Goal: Information Seeking & Learning: Find specific page/section

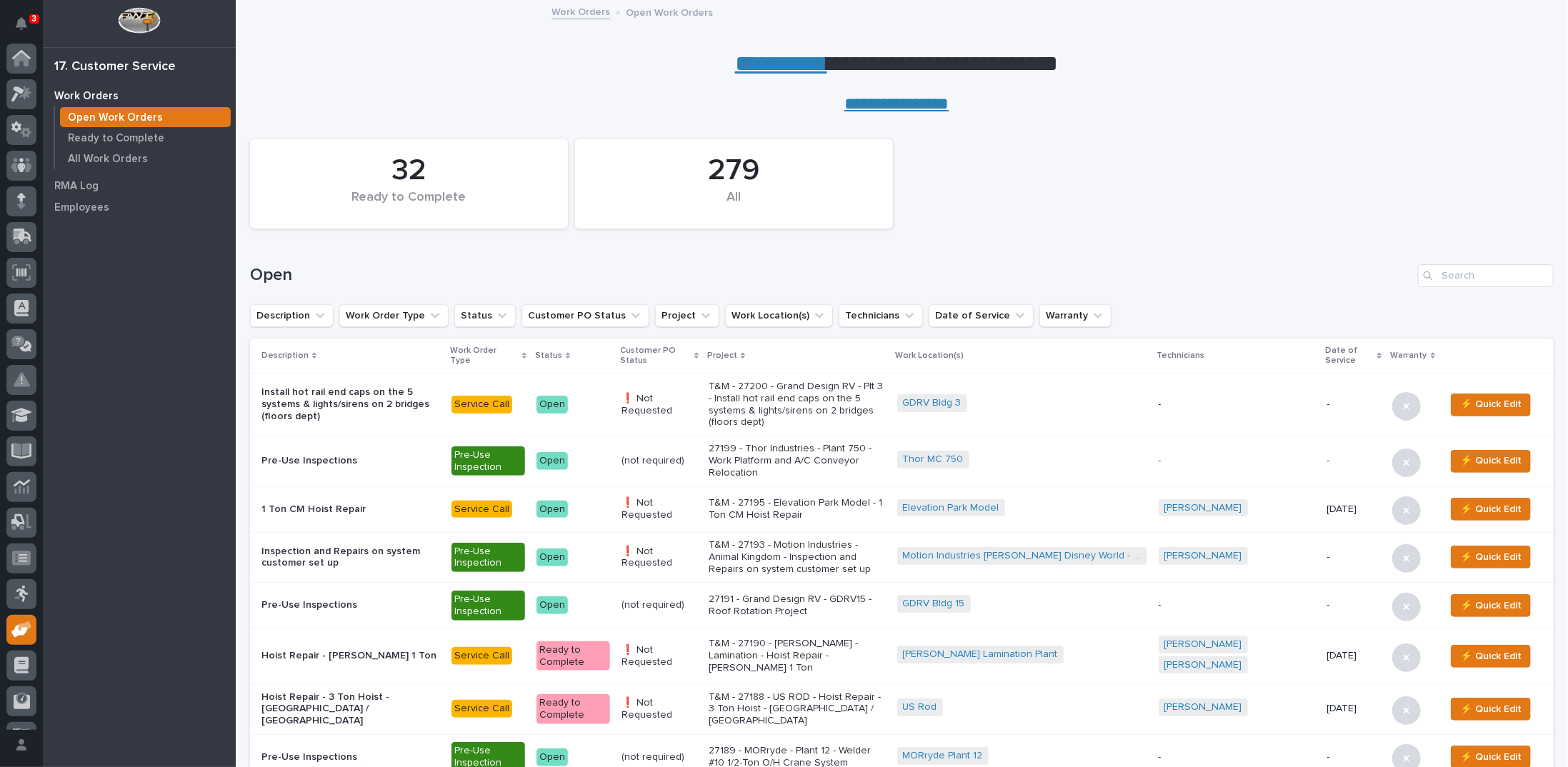
scroll to position [64, 0]
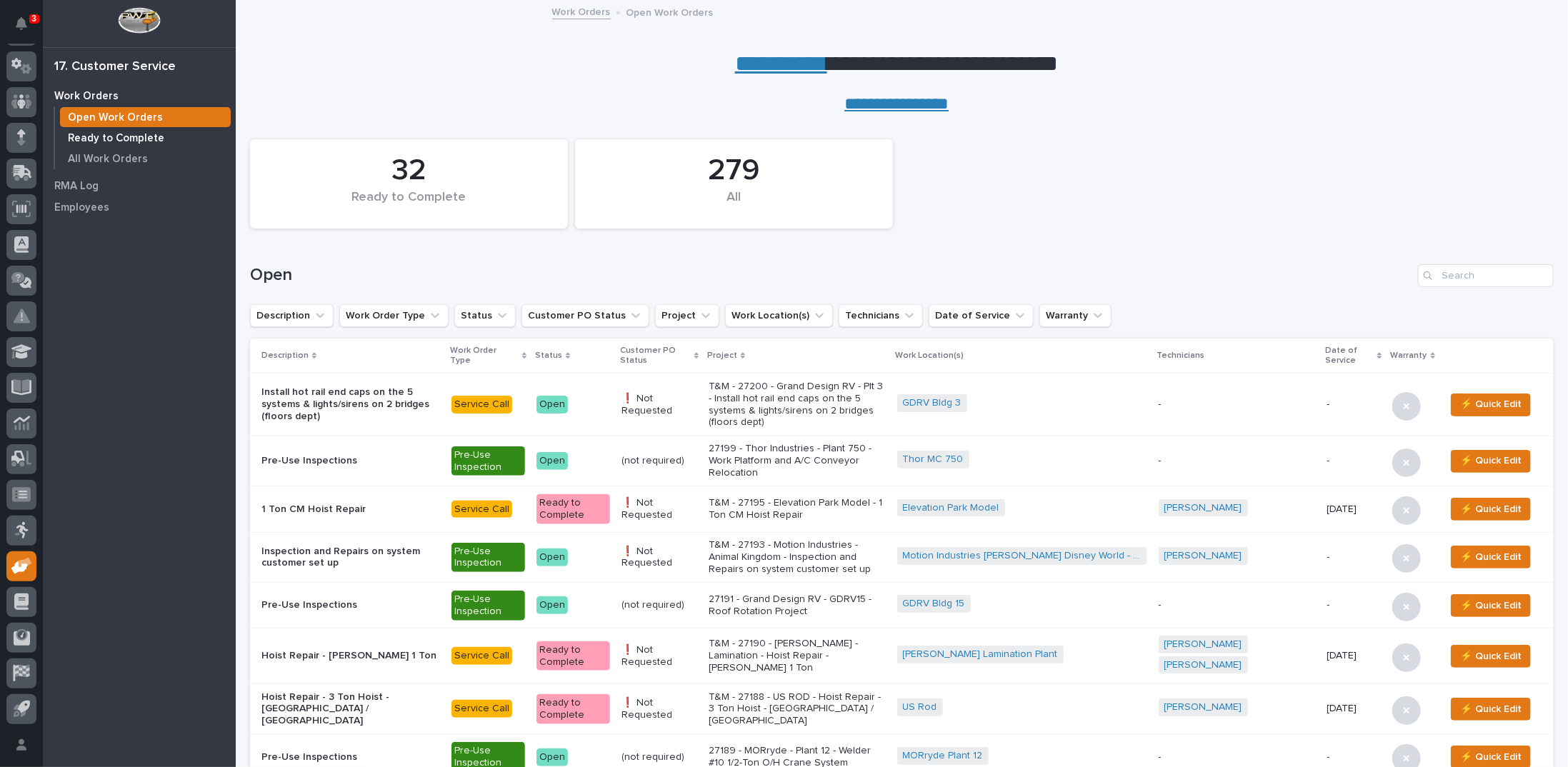
click at [127, 137] on p "Ready to Complete" at bounding box center [116, 138] width 96 height 13
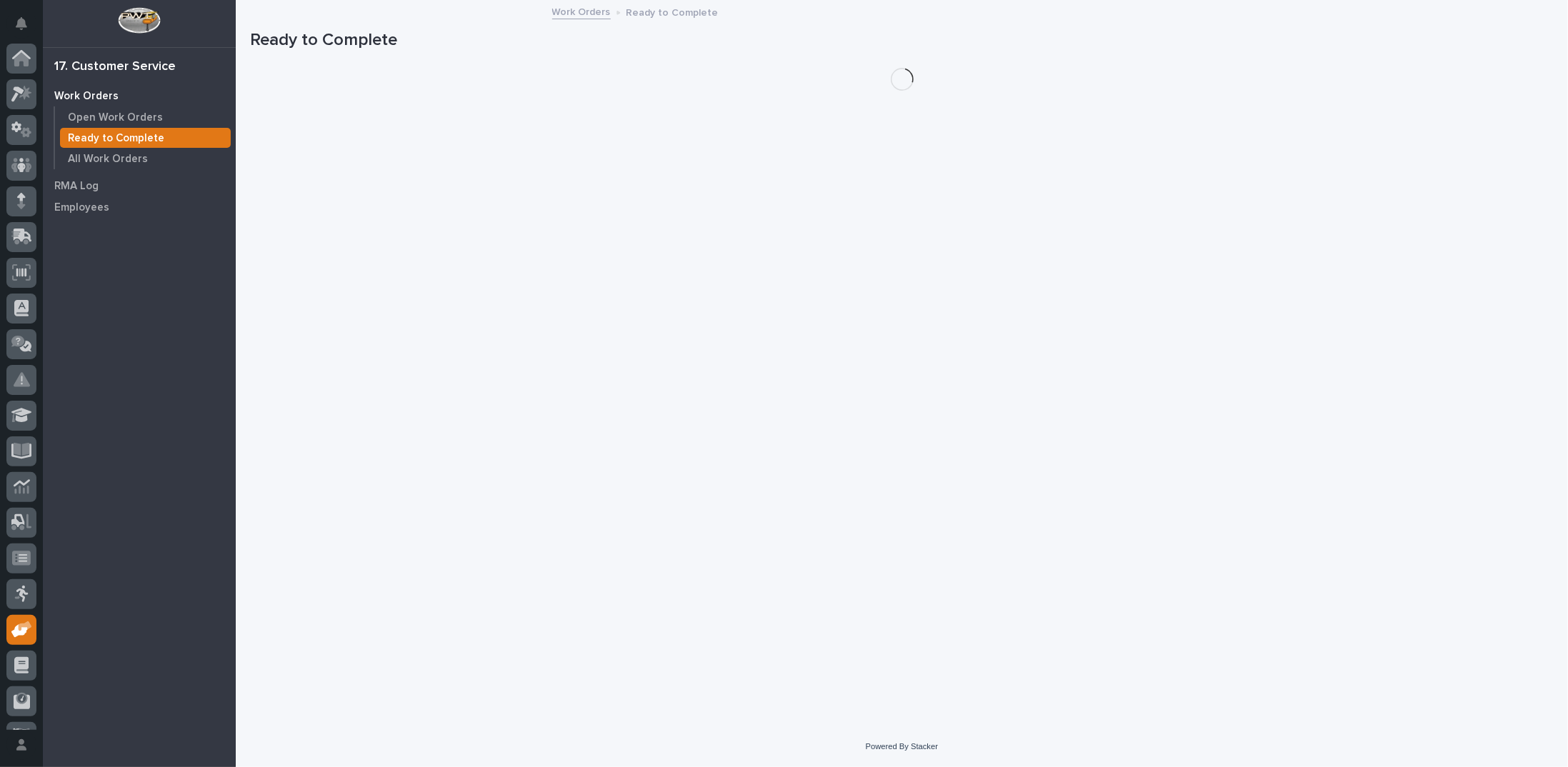
scroll to position [64, 0]
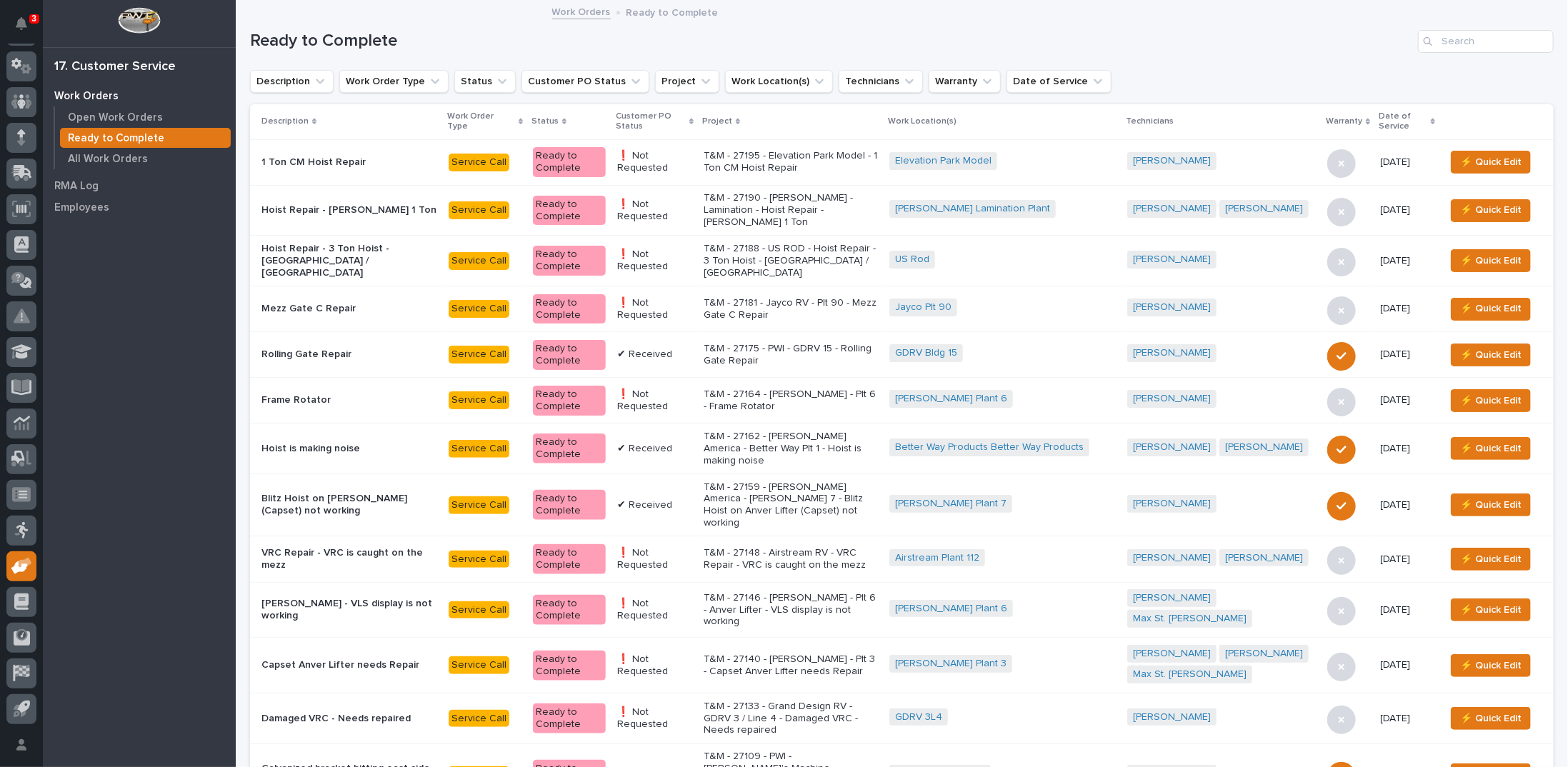
click at [694, 120] on icon at bounding box center [692, 121] width 4 height 7
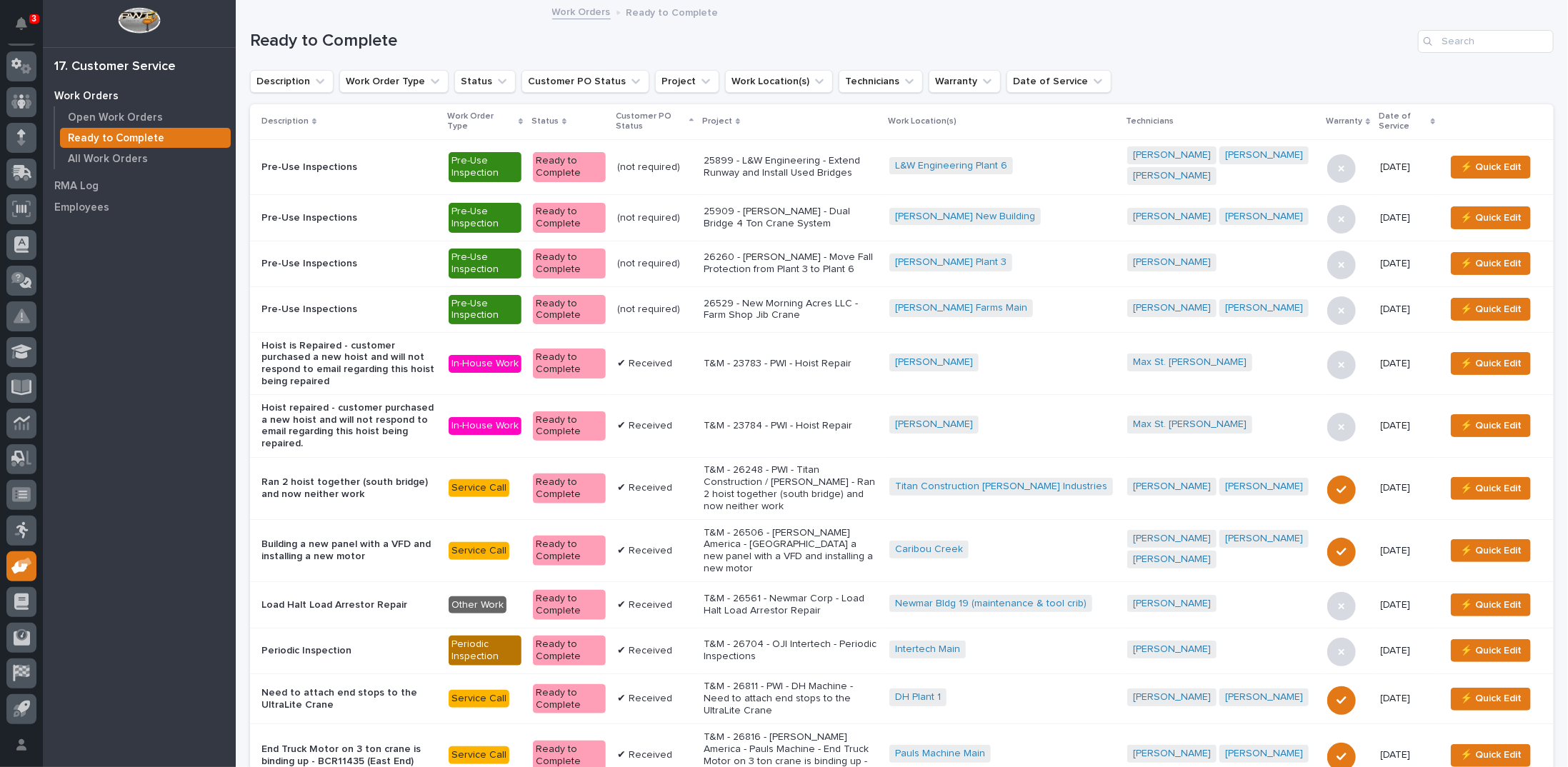
click at [779, 304] on p "26529 - New Morning Acres LLC - Farm Shop Jib Crane" at bounding box center [791, 310] width 174 height 24
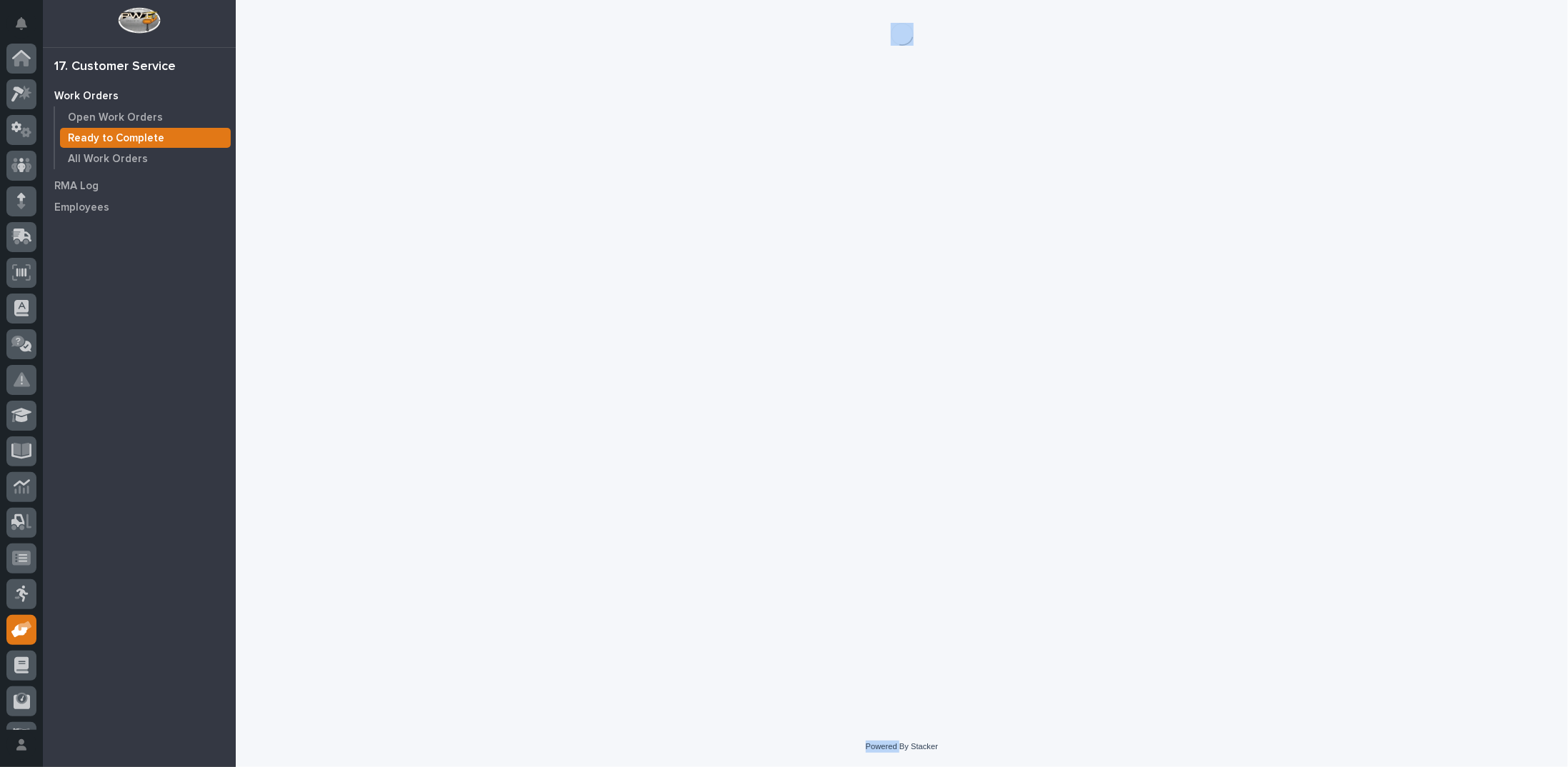
click at [778, 304] on div "Loading... Saving… Loading... Saving…" at bounding box center [901, 345] width 1318 height 691
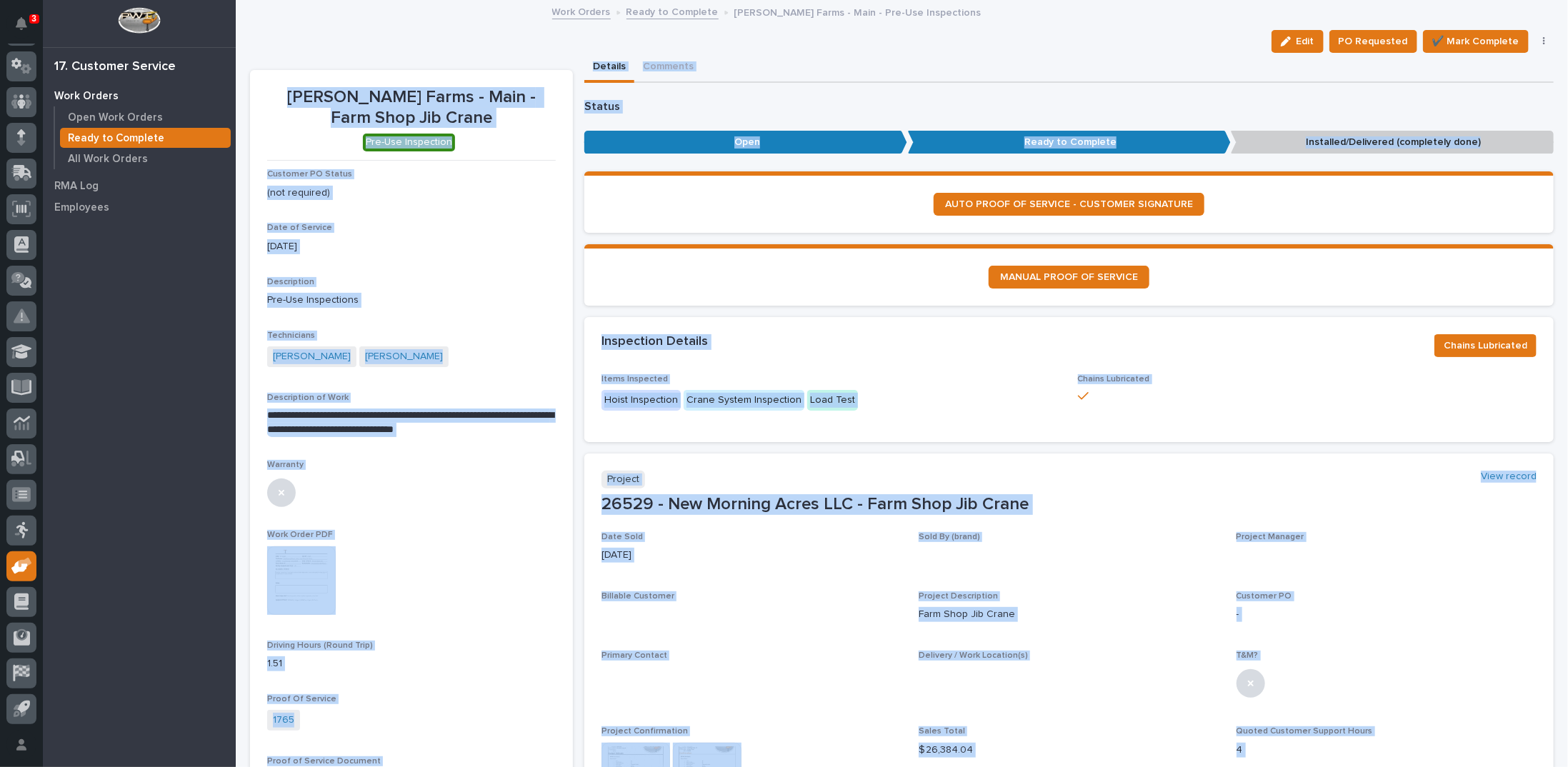
click at [834, 334] on div "Inspection Details" at bounding box center [1012, 341] width 822 height 16
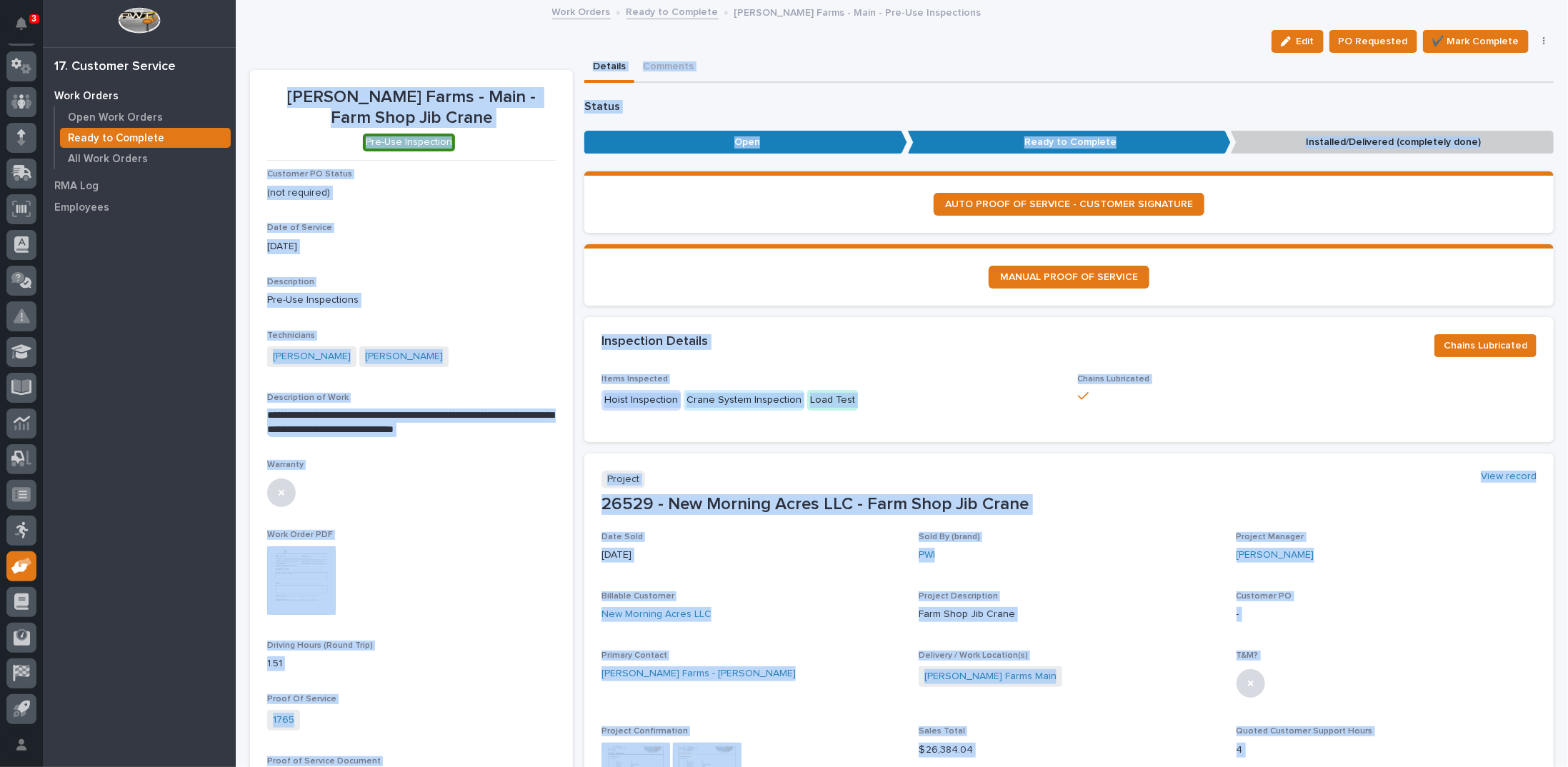
click at [851, 344] on div "Inspection Details" at bounding box center [1012, 341] width 822 height 16
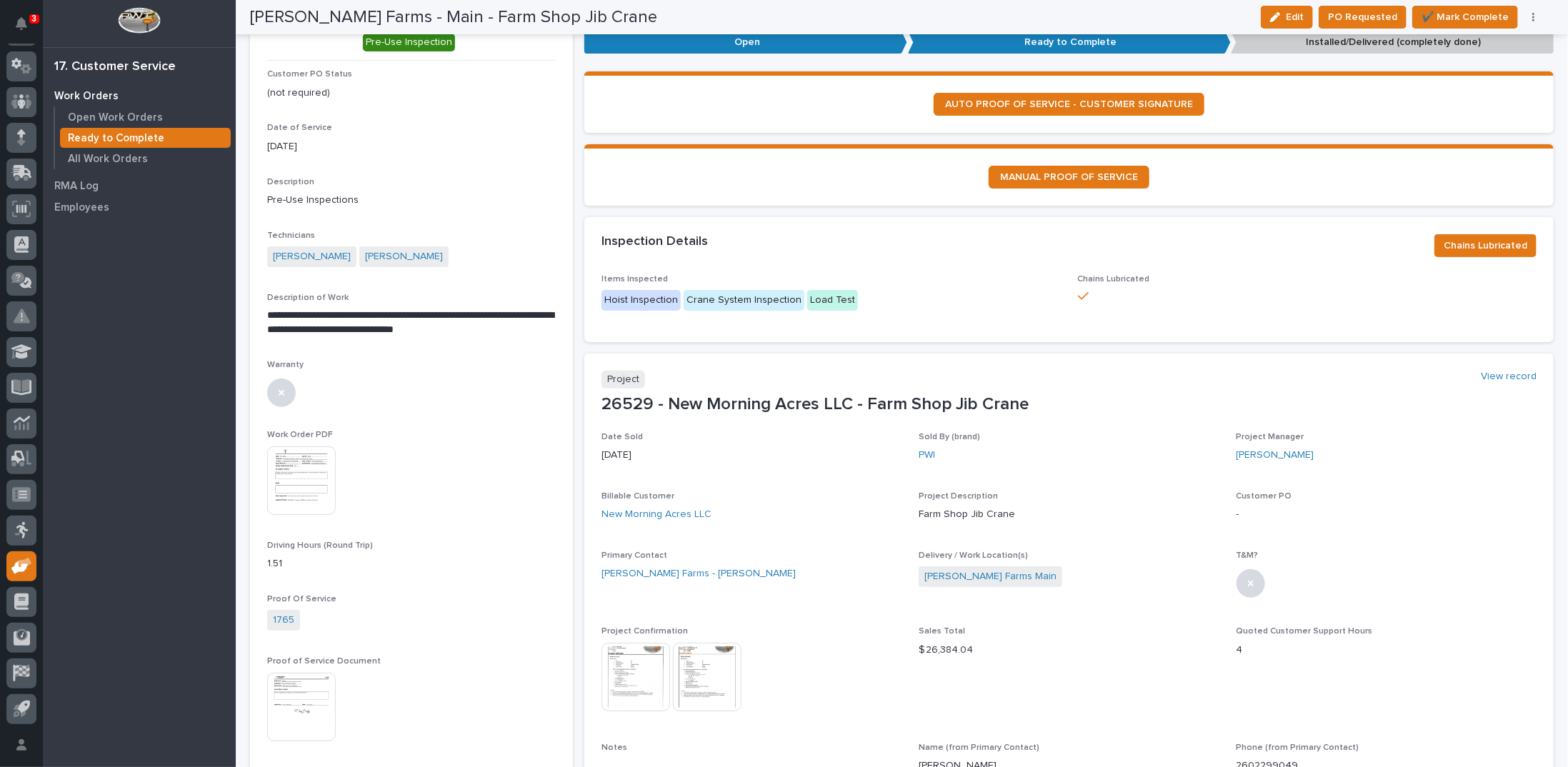
scroll to position [35, 0]
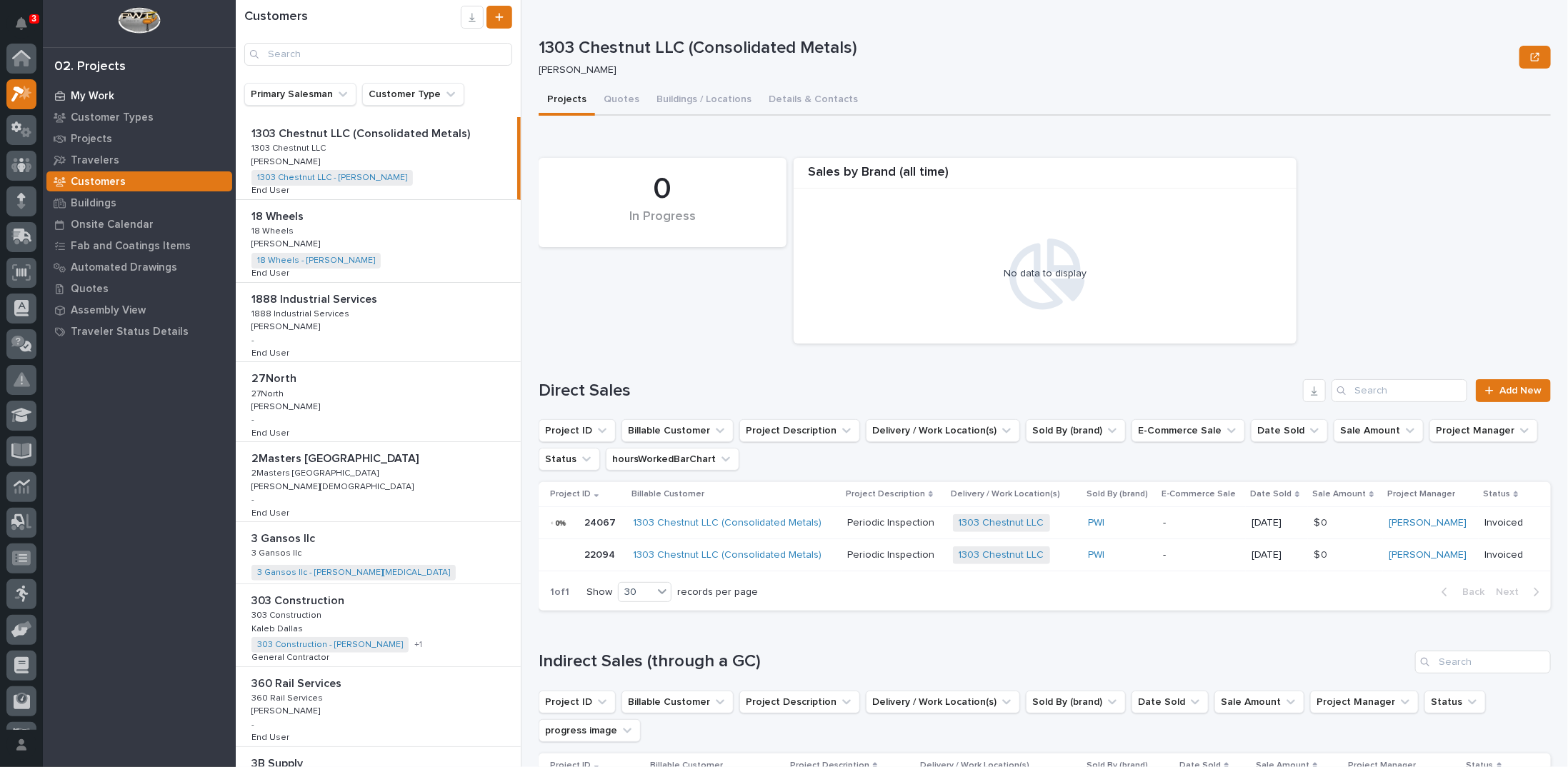
scroll to position [35, 0]
click at [24, 134] on icon at bounding box center [21, 129] width 21 height 16
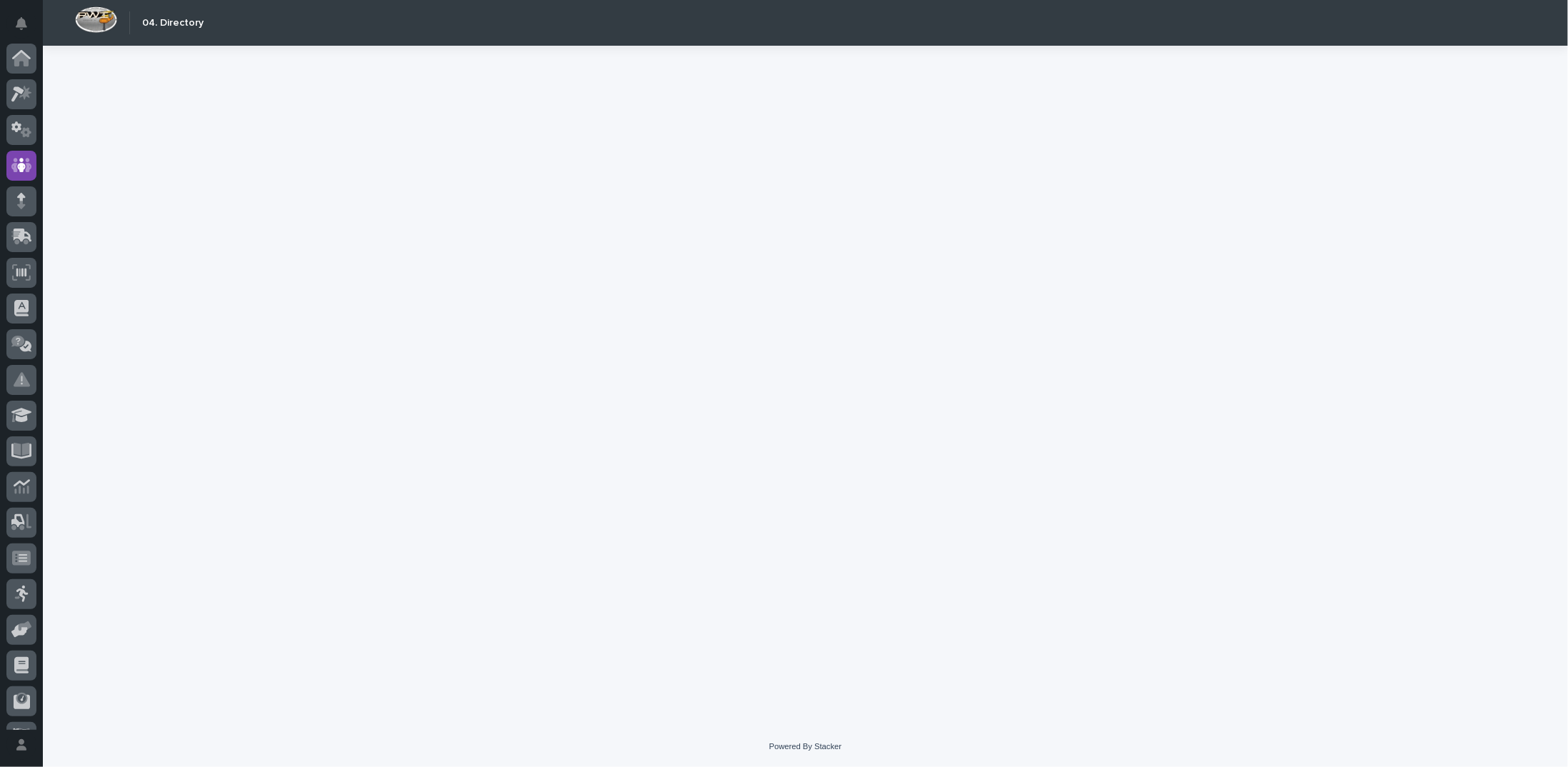
scroll to position [64, 0]
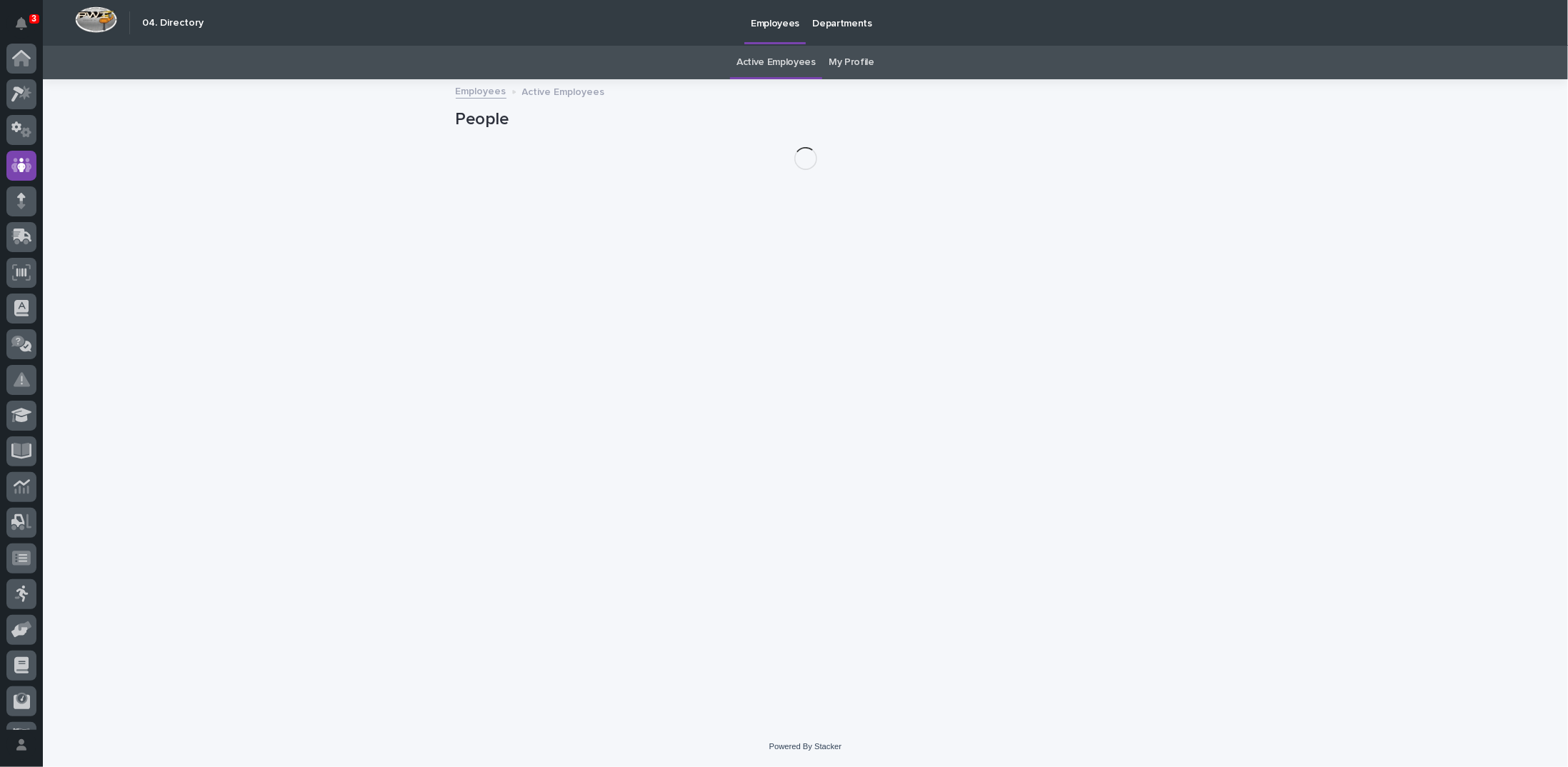
scroll to position [64, 0]
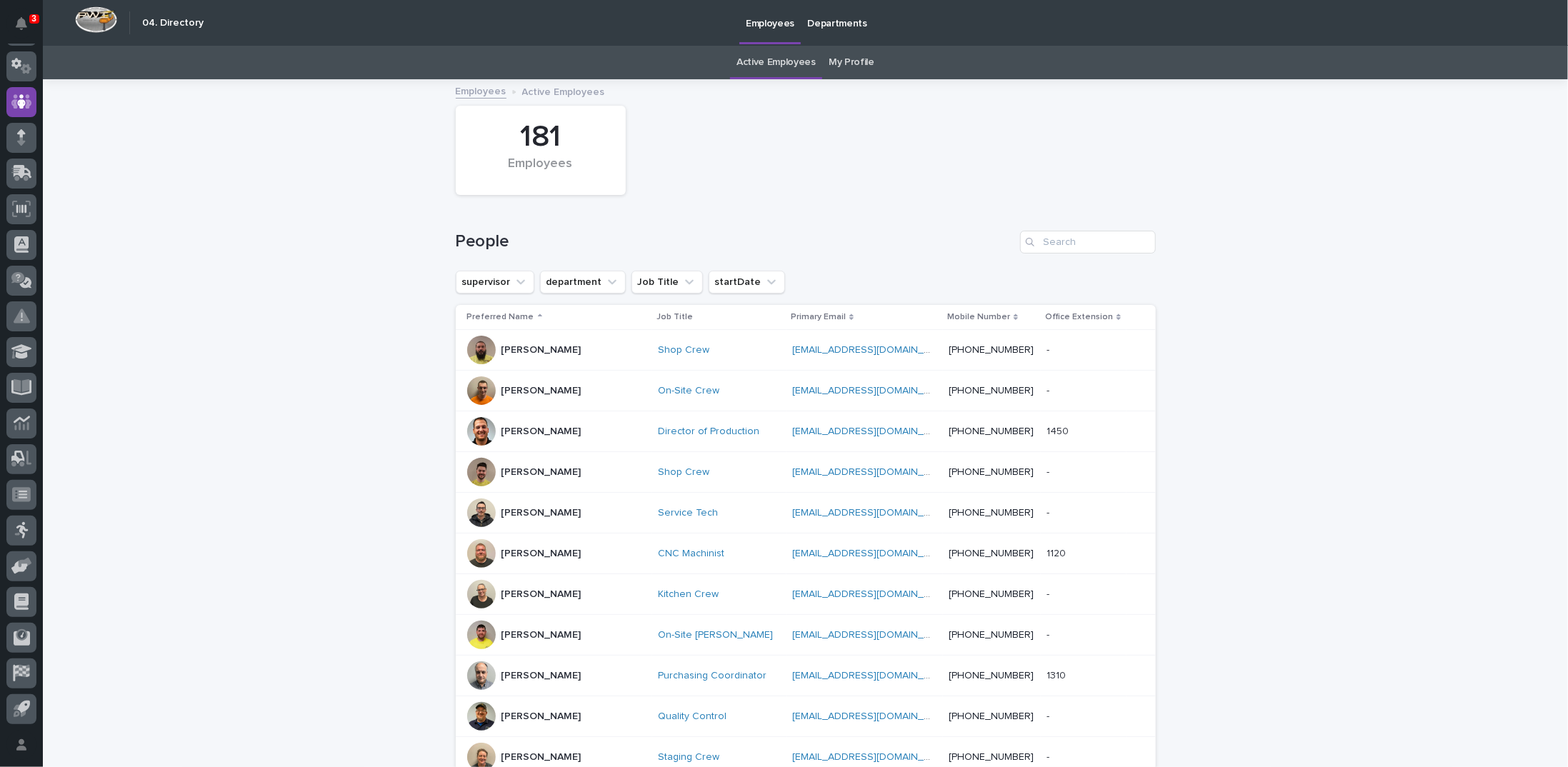
click at [1036, 244] on div "Search" at bounding box center [1031, 242] width 23 height 23
click at [1041, 239] on input "Search" at bounding box center [1088, 242] width 136 height 23
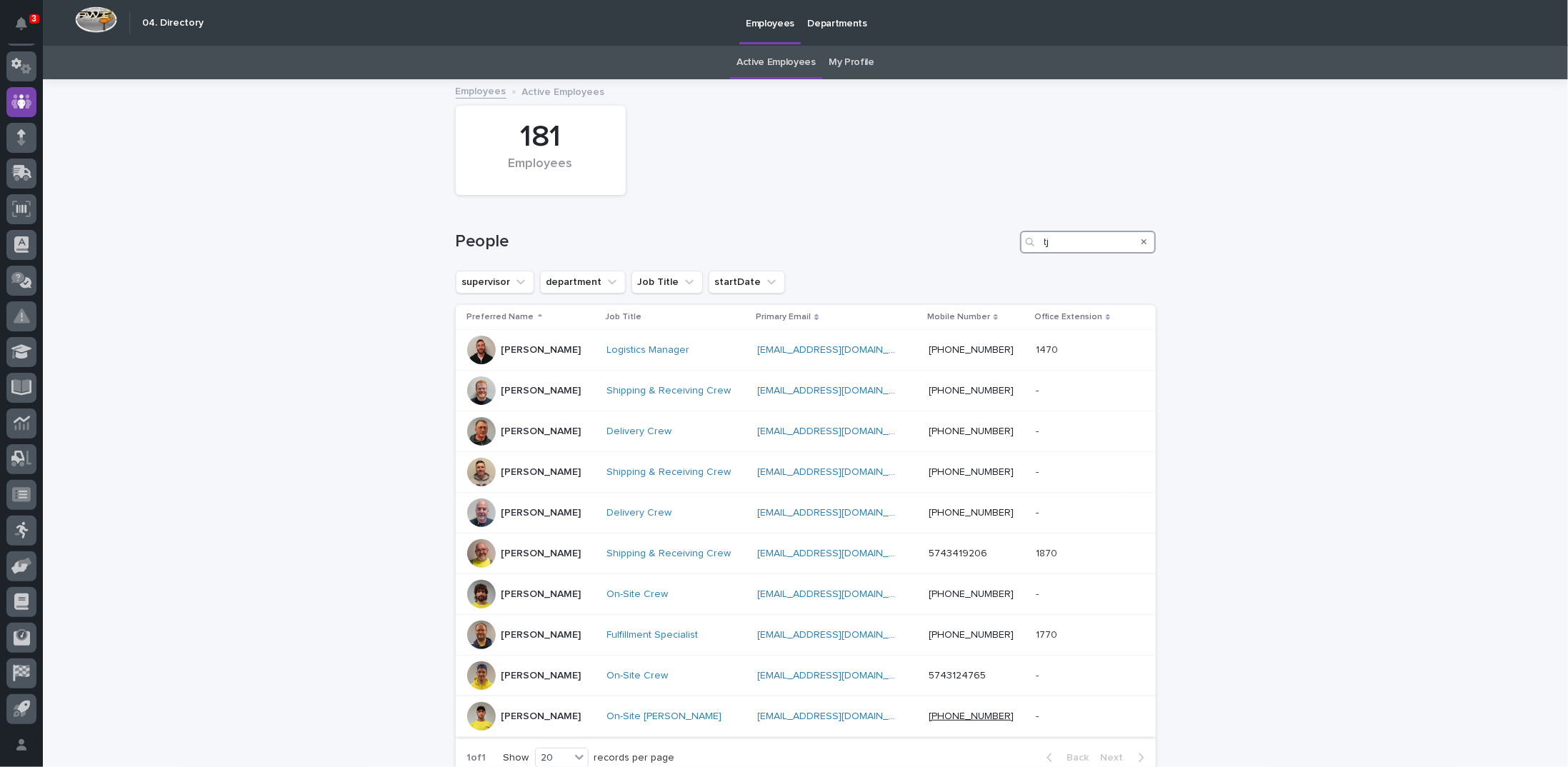
type input "tj"
drag, startPoint x: 932, startPoint y: 716, endPoint x: 508, endPoint y: 719, distance: 424.0
click at [508, 719] on p "[PERSON_NAME]" at bounding box center [542, 717] width 80 height 12
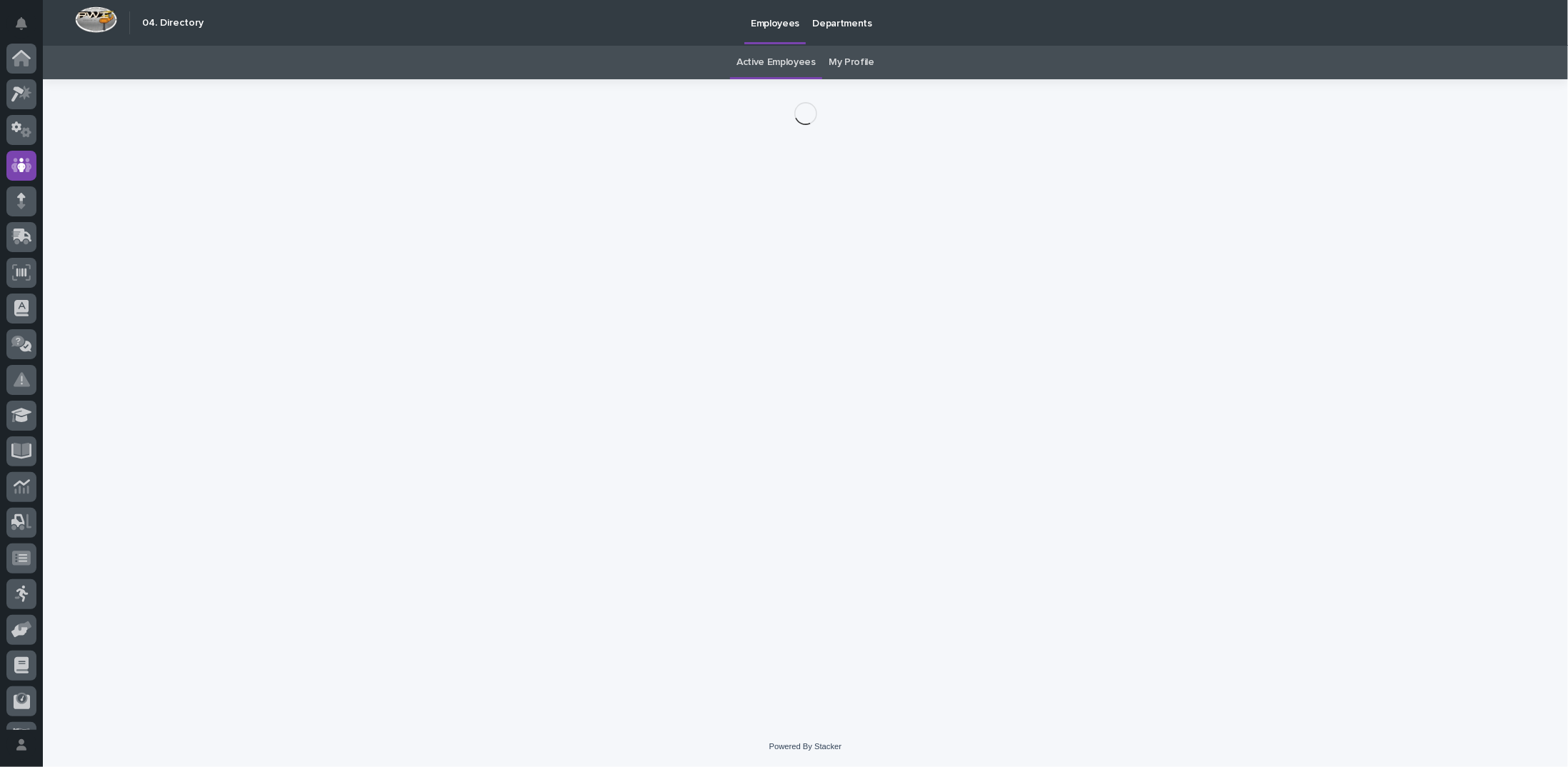
scroll to position [64, 0]
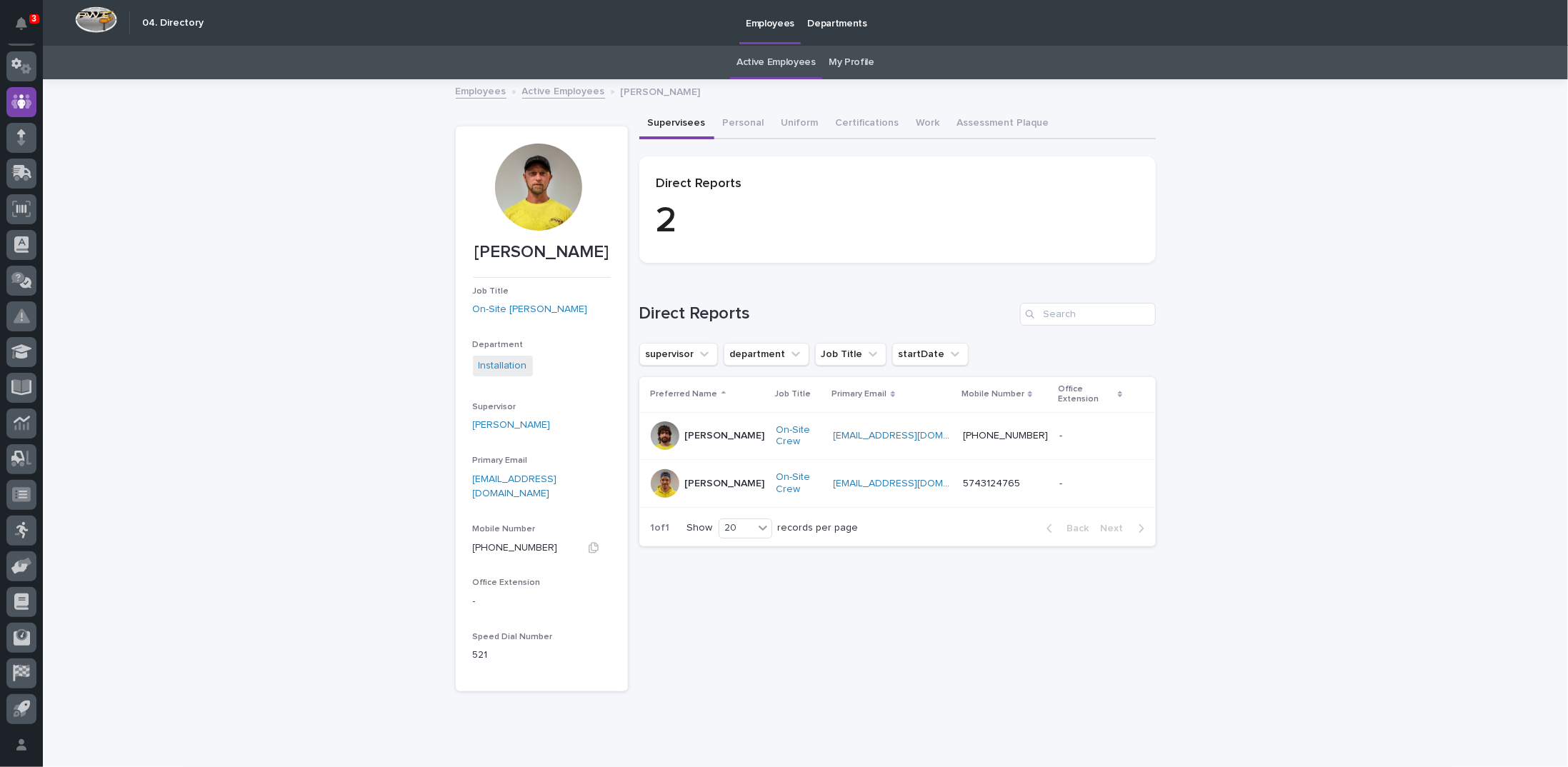
drag, startPoint x: 497, startPoint y: 532, endPoint x: 729, endPoint y: 630, distance: 251.8
click at [729, 630] on div "Sorry, there was an error saving your record. Please try again. Please fill out…" at bounding box center [897, 400] width 517 height 582
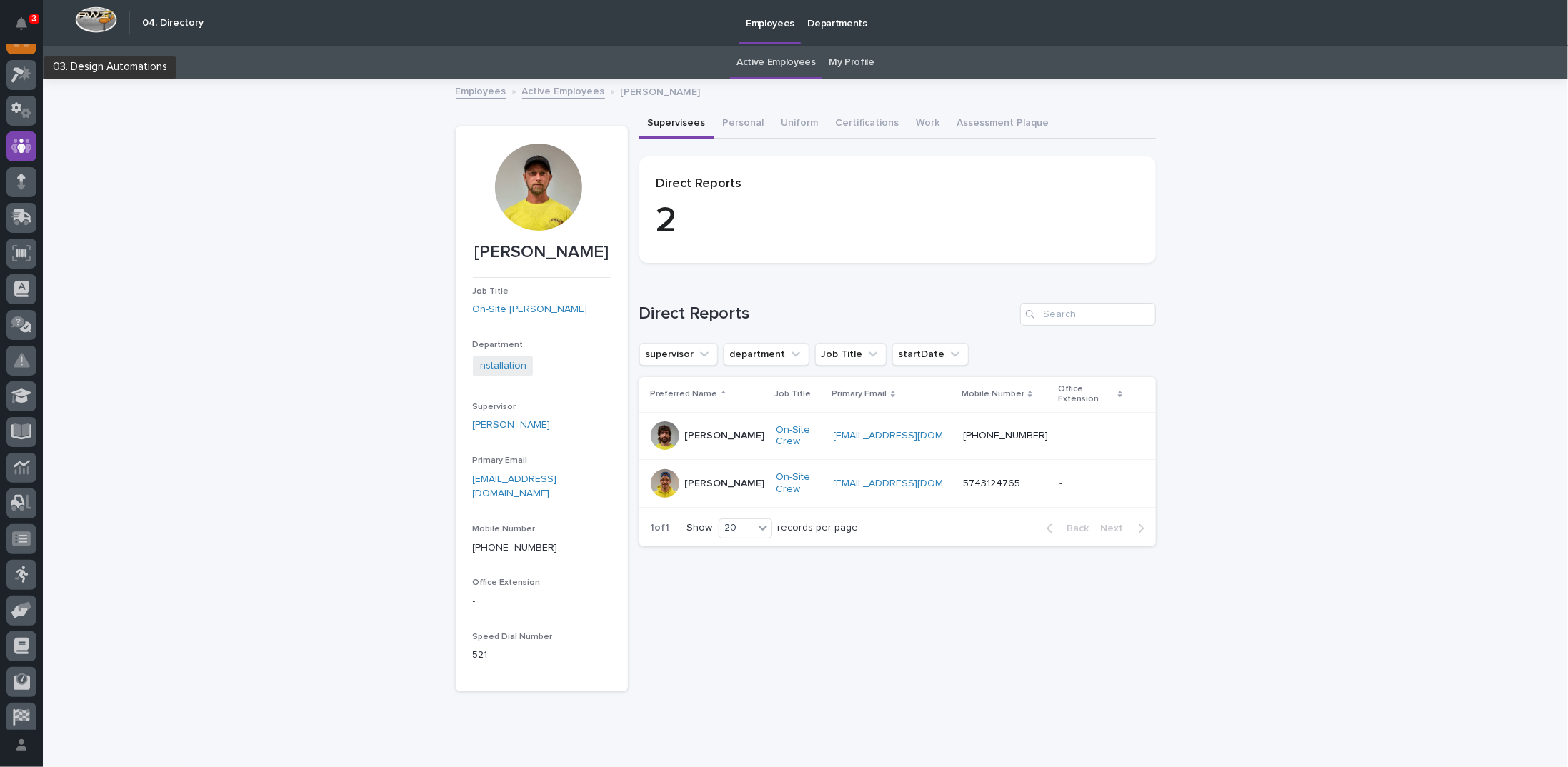
scroll to position [0, 0]
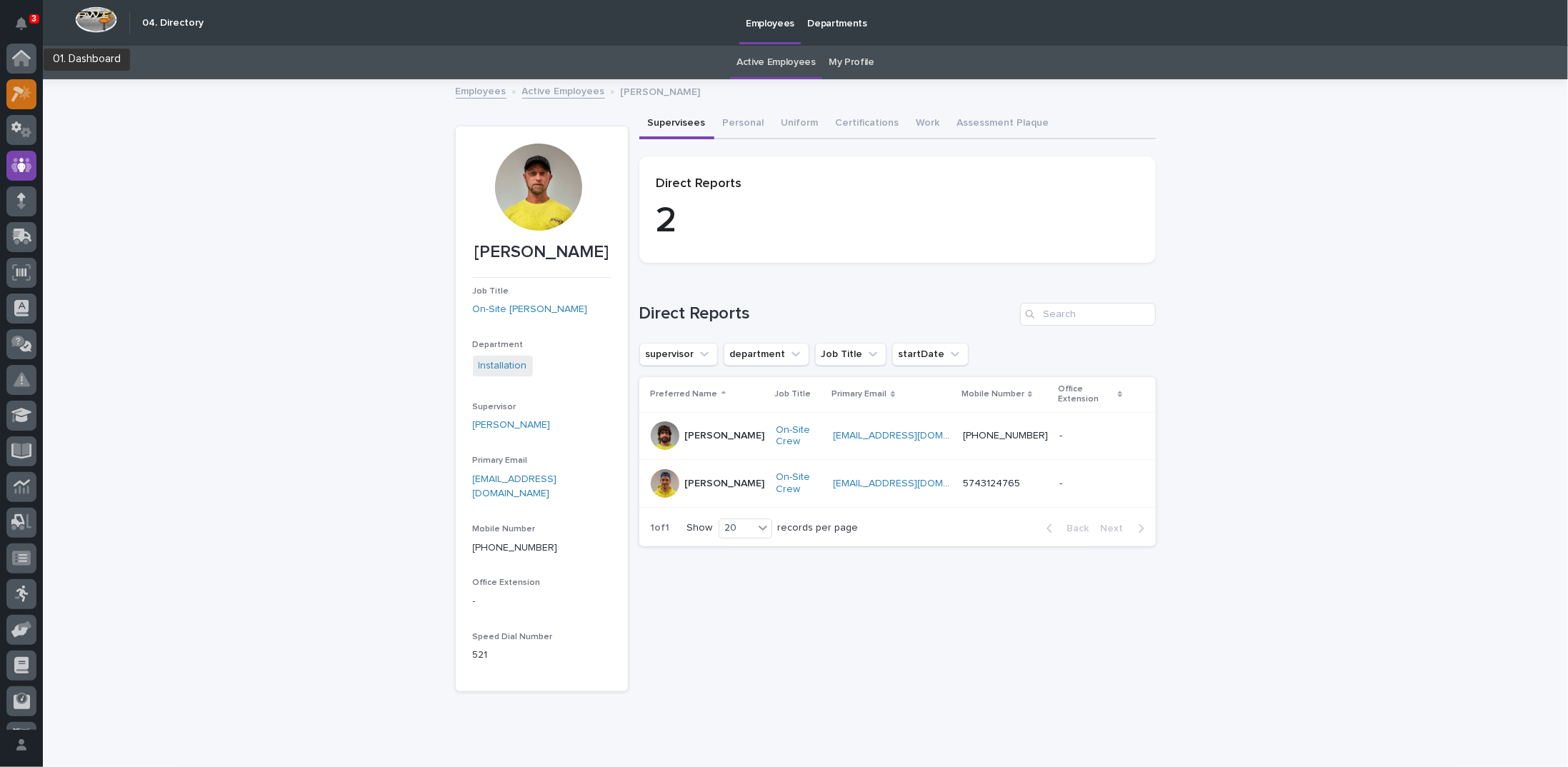
click at [21, 86] on icon at bounding box center [21, 94] width 21 height 16
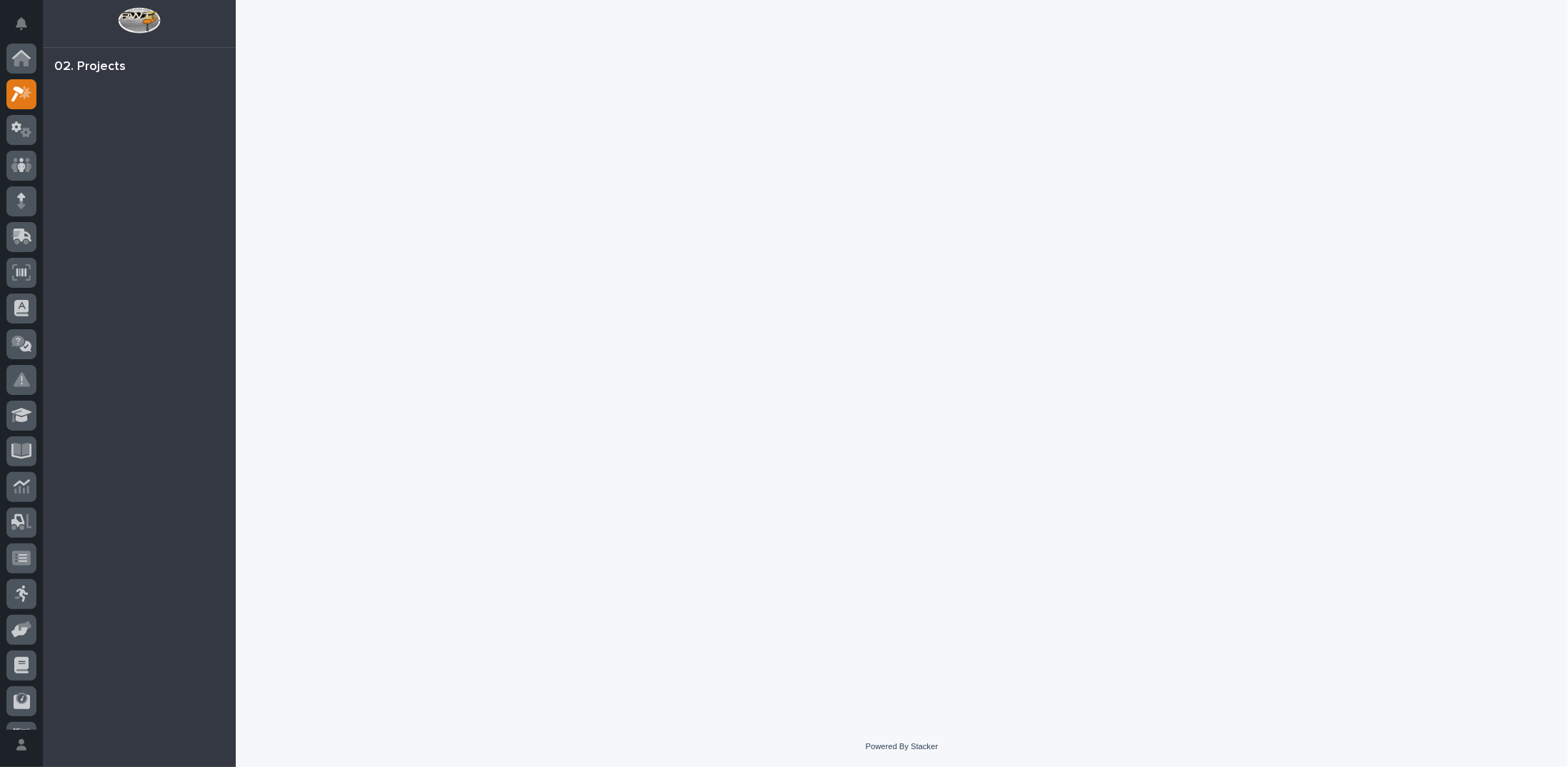
scroll to position [35, 0]
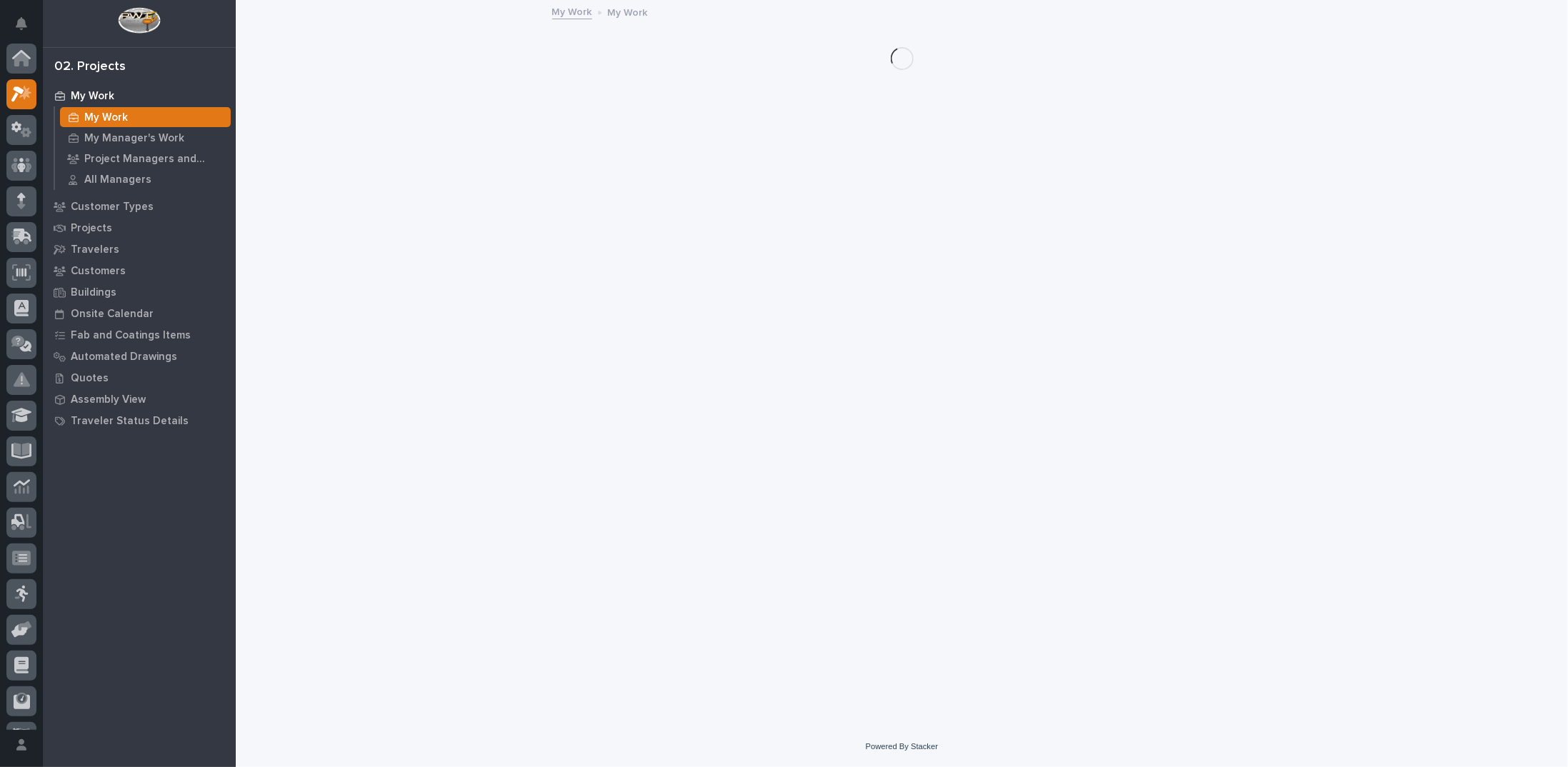
scroll to position [35, 0]
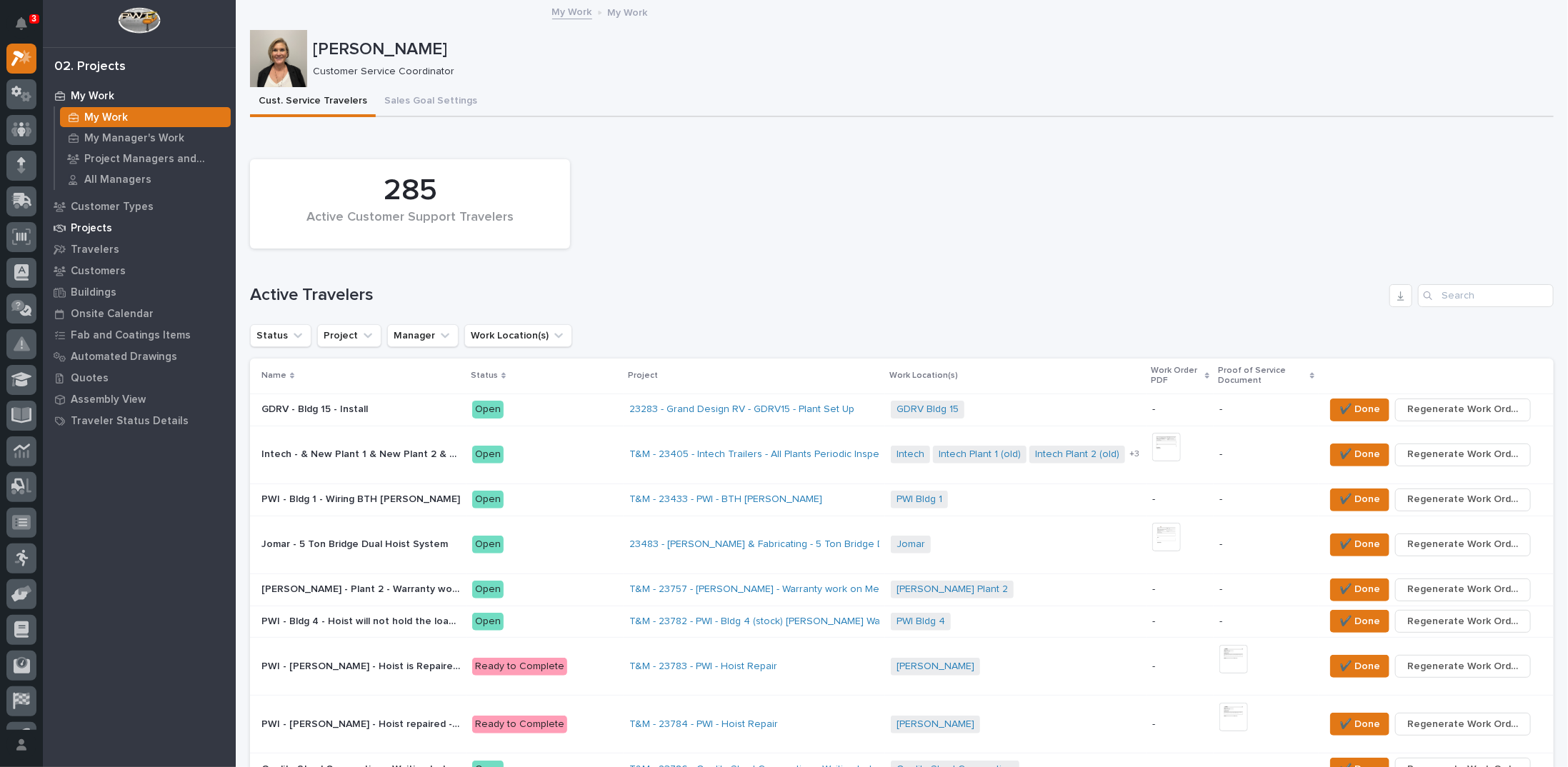
click at [99, 221] on div "Projects" at bounding box center [139, 228] width 185 height 20
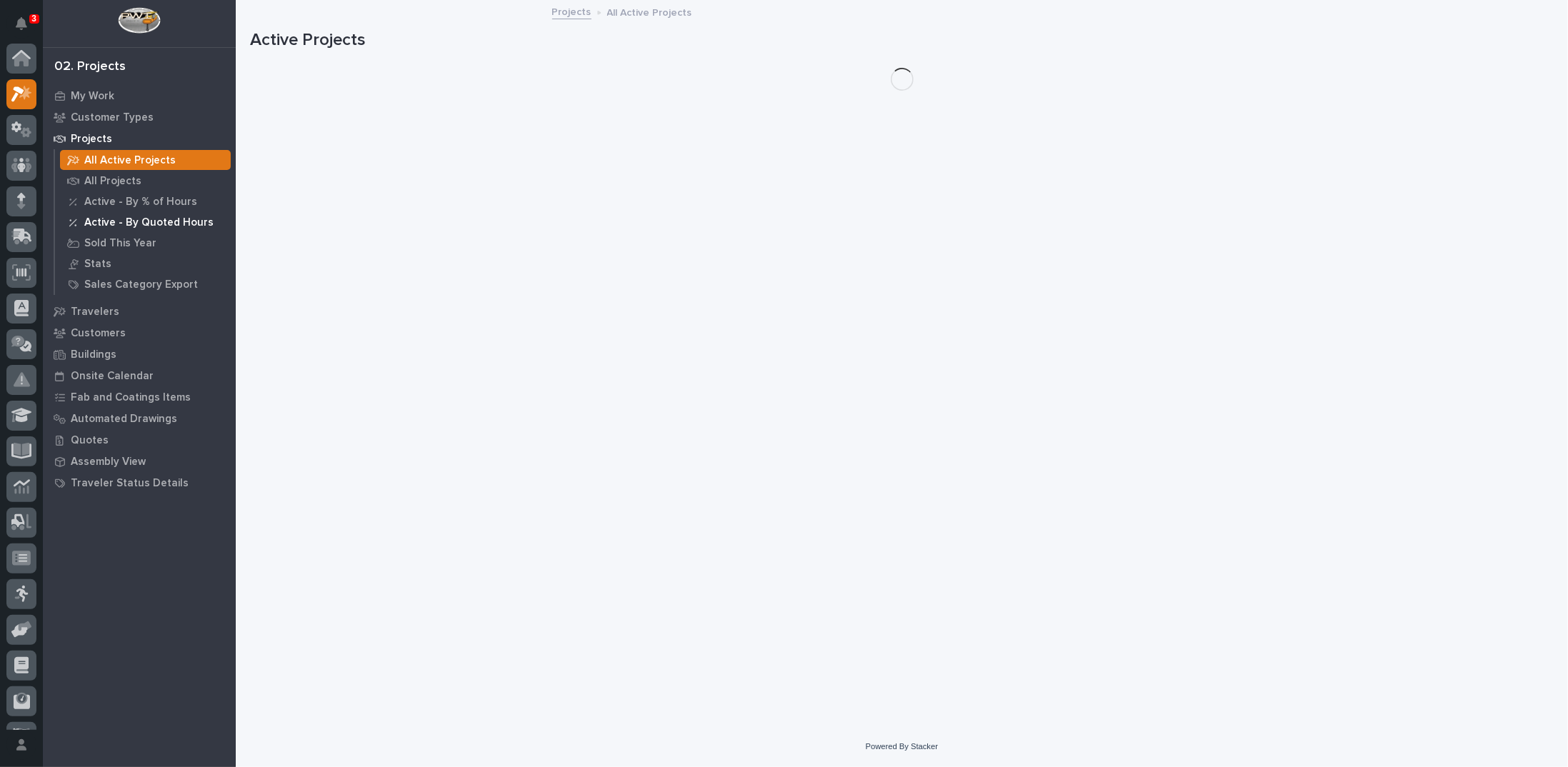
scroll to position [35, 0]
click at [103, 182] on p "All Projects" at bounding box center [112, 181] width 57 height 13
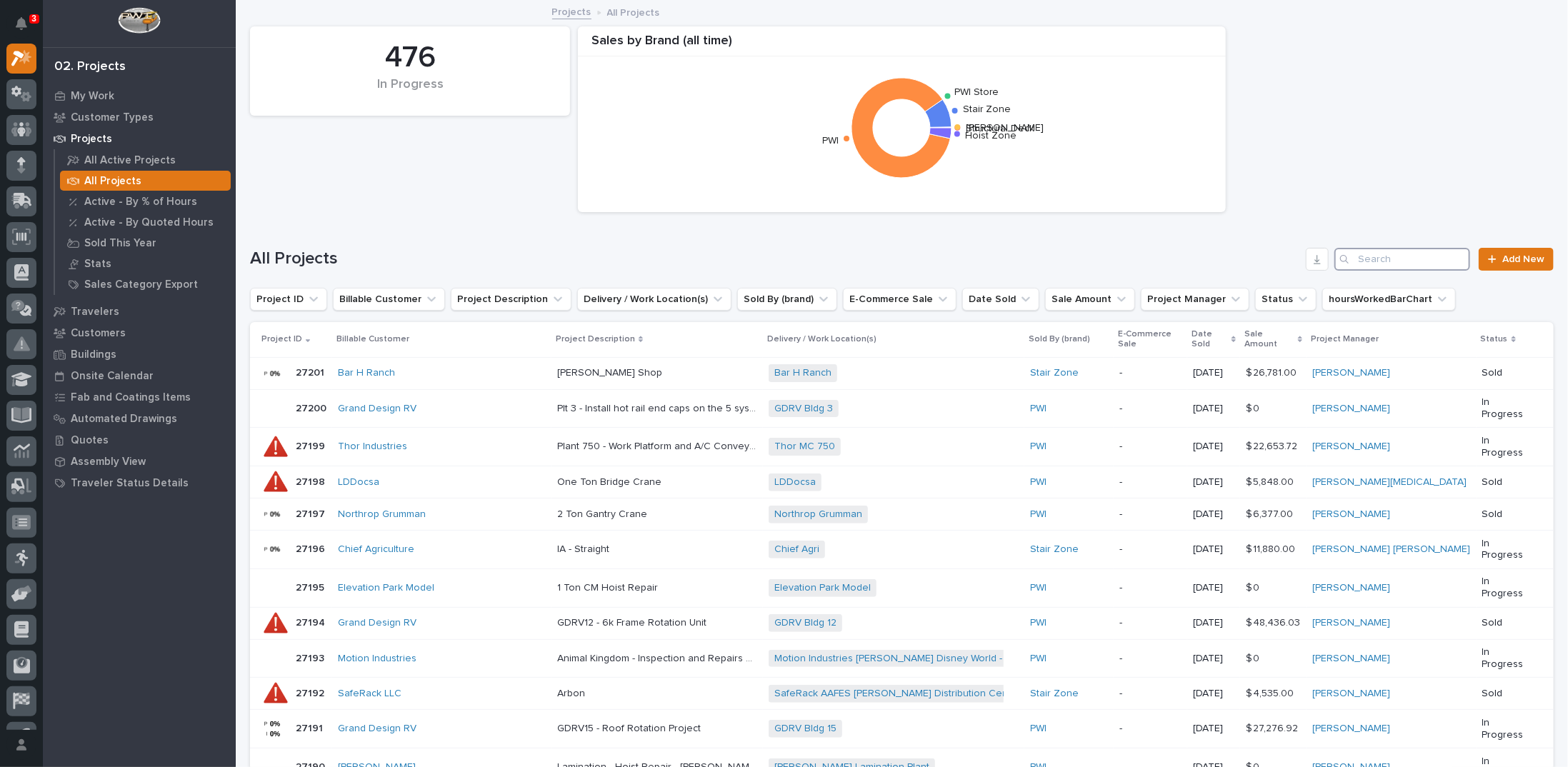
click at [1370, 256] on input "Search" at bounding box center [1402, 259] width 136 height 23
type input "25712"
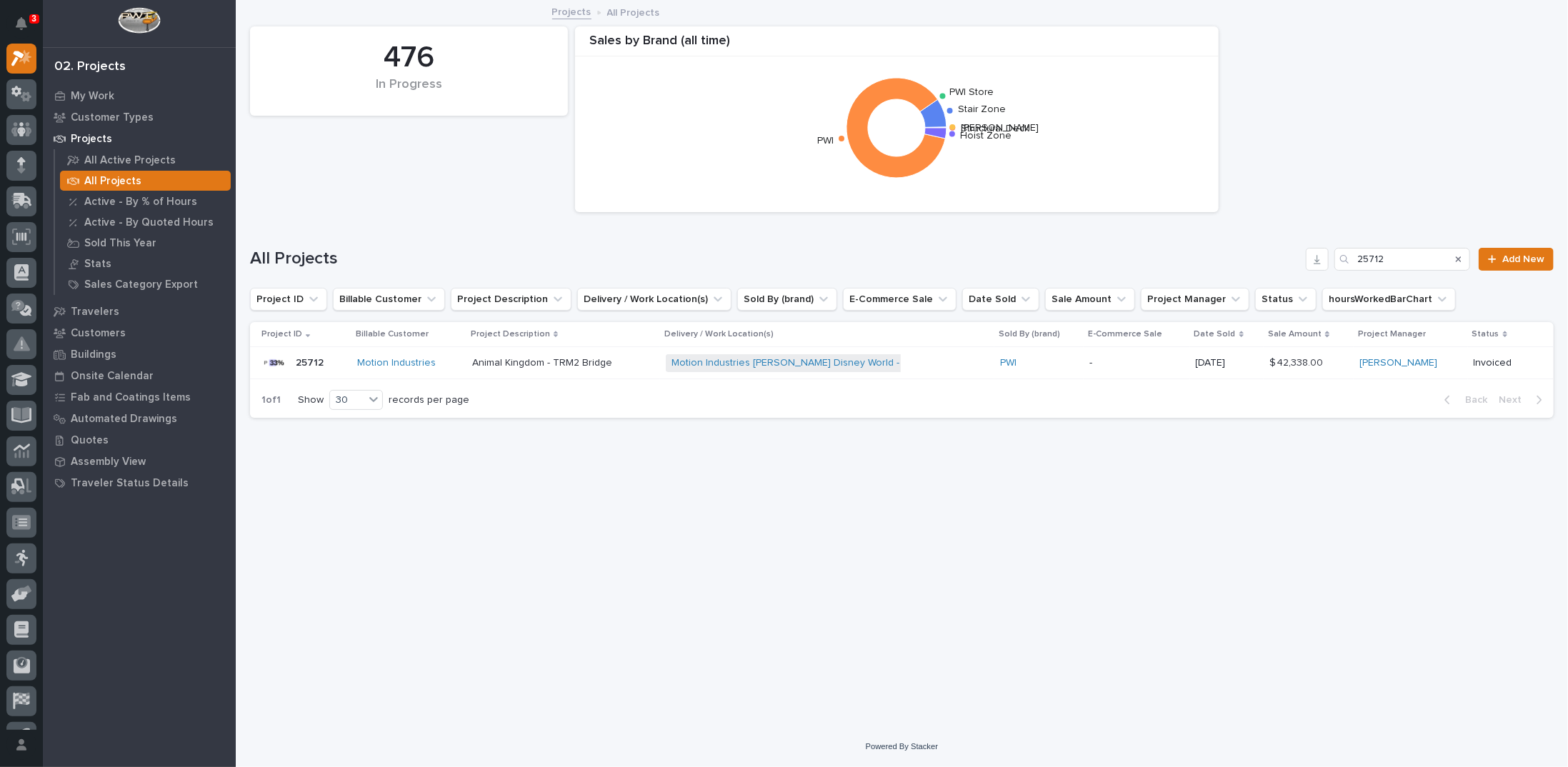
click at [505, 363] on p "Animal Kingdom - TRM2 Bridge" at bounding box center [543, 361] width 143 height 15
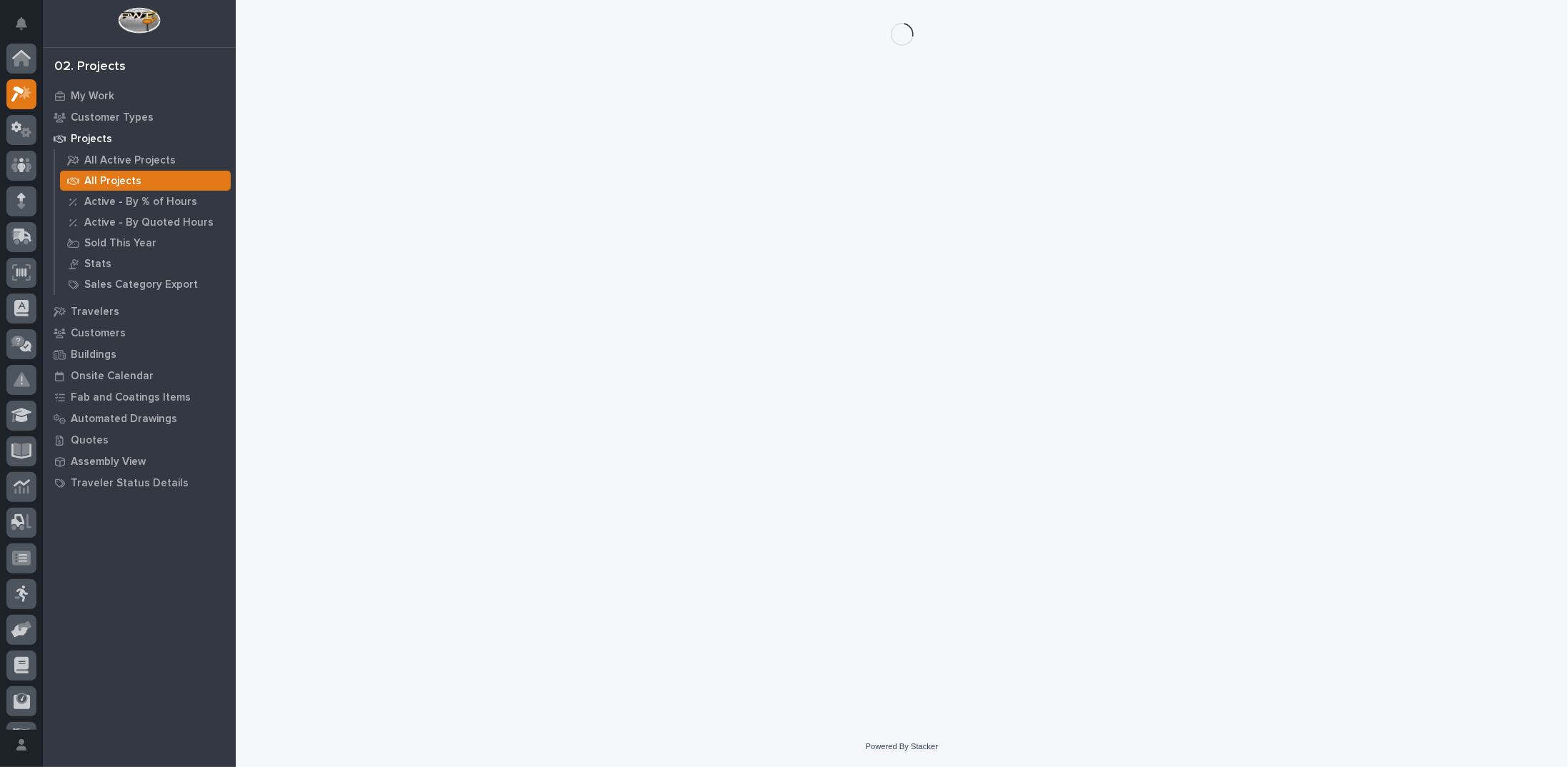
scroll to position [35, 0]
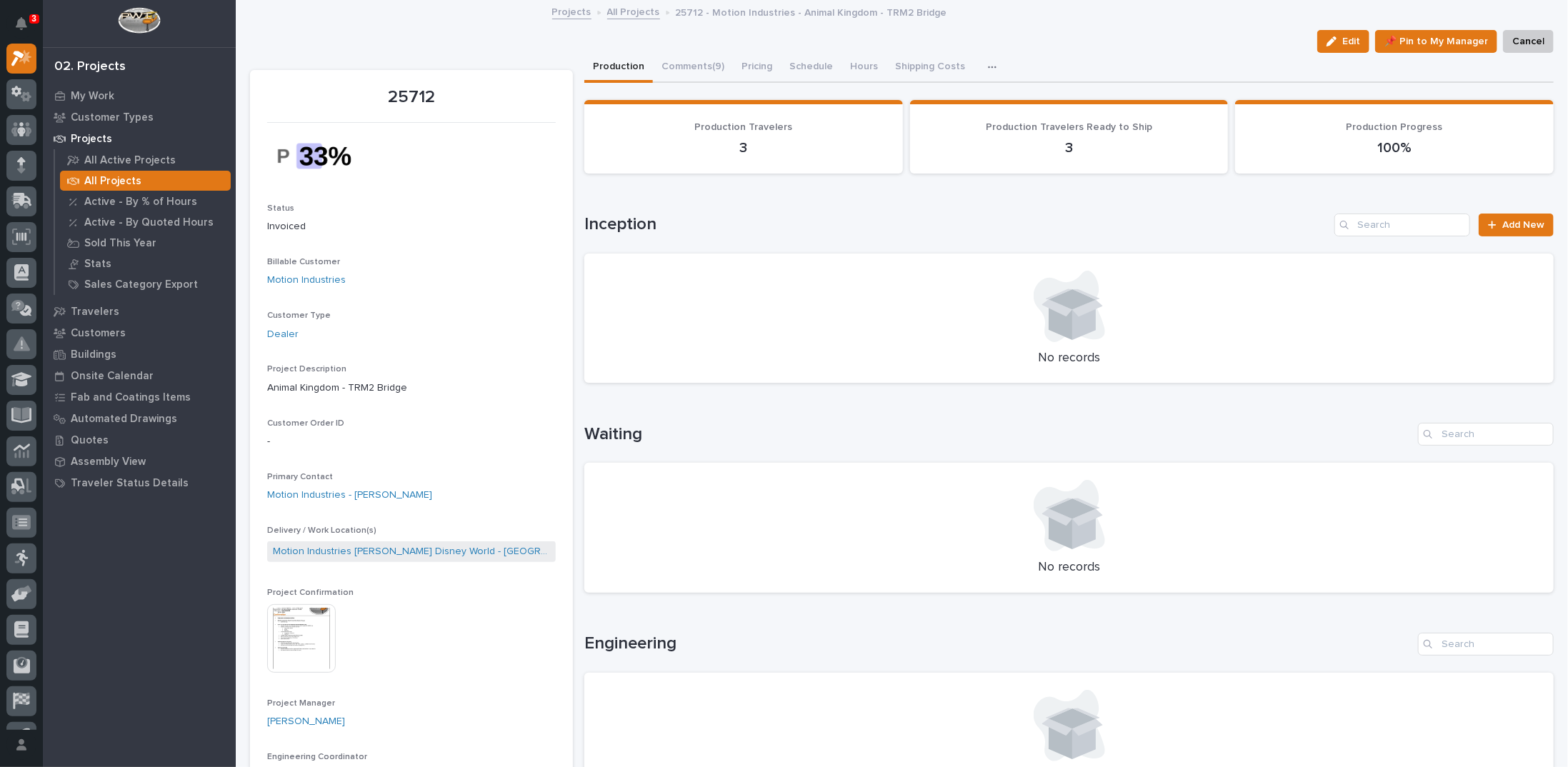
click at [305, 625] on img at bounding box center [301, 638] width 69 height 69
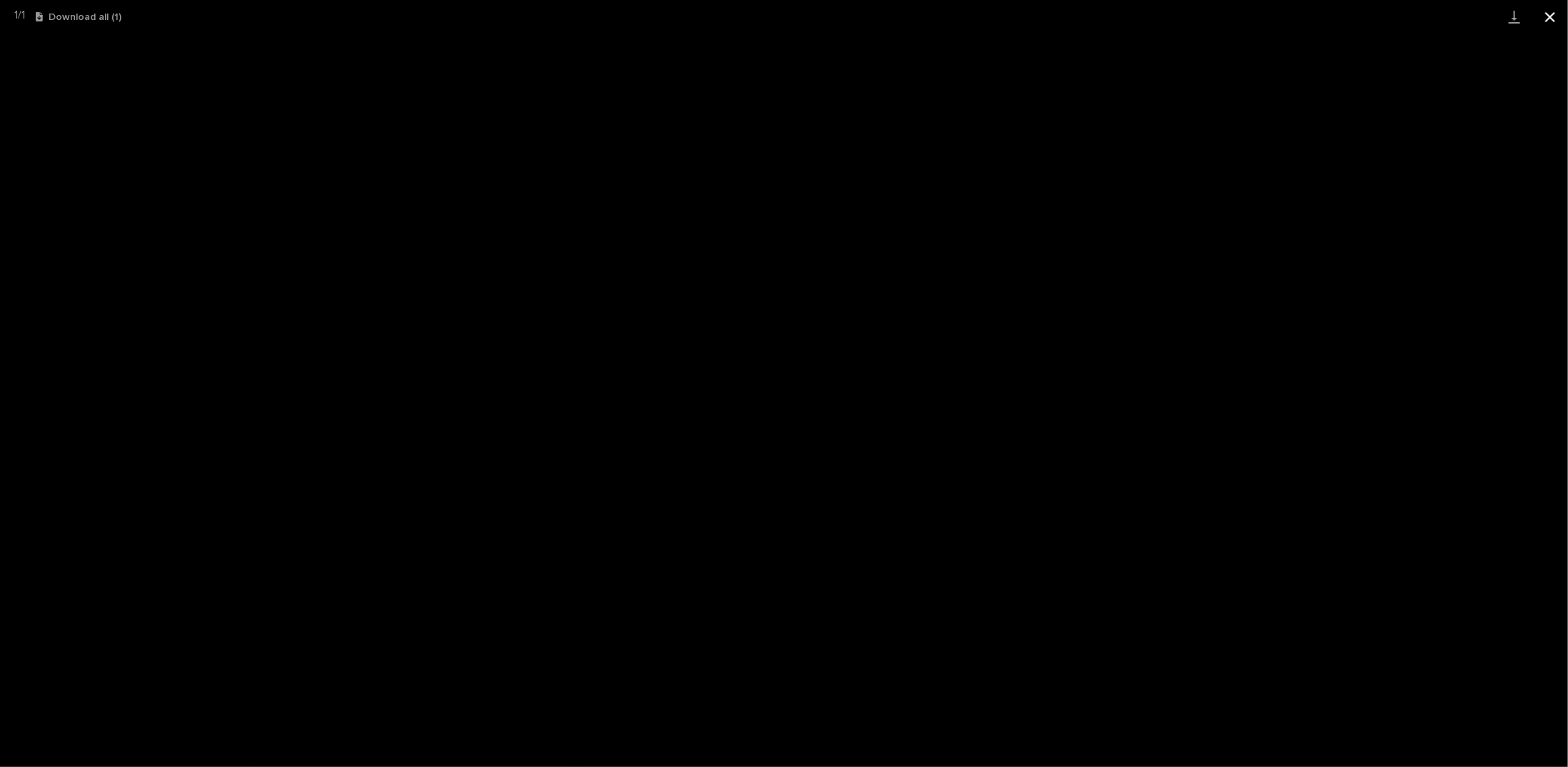
click at [1550, 19] on button "Close gallery" at bounding box center [1550, 16] width 35 height 33
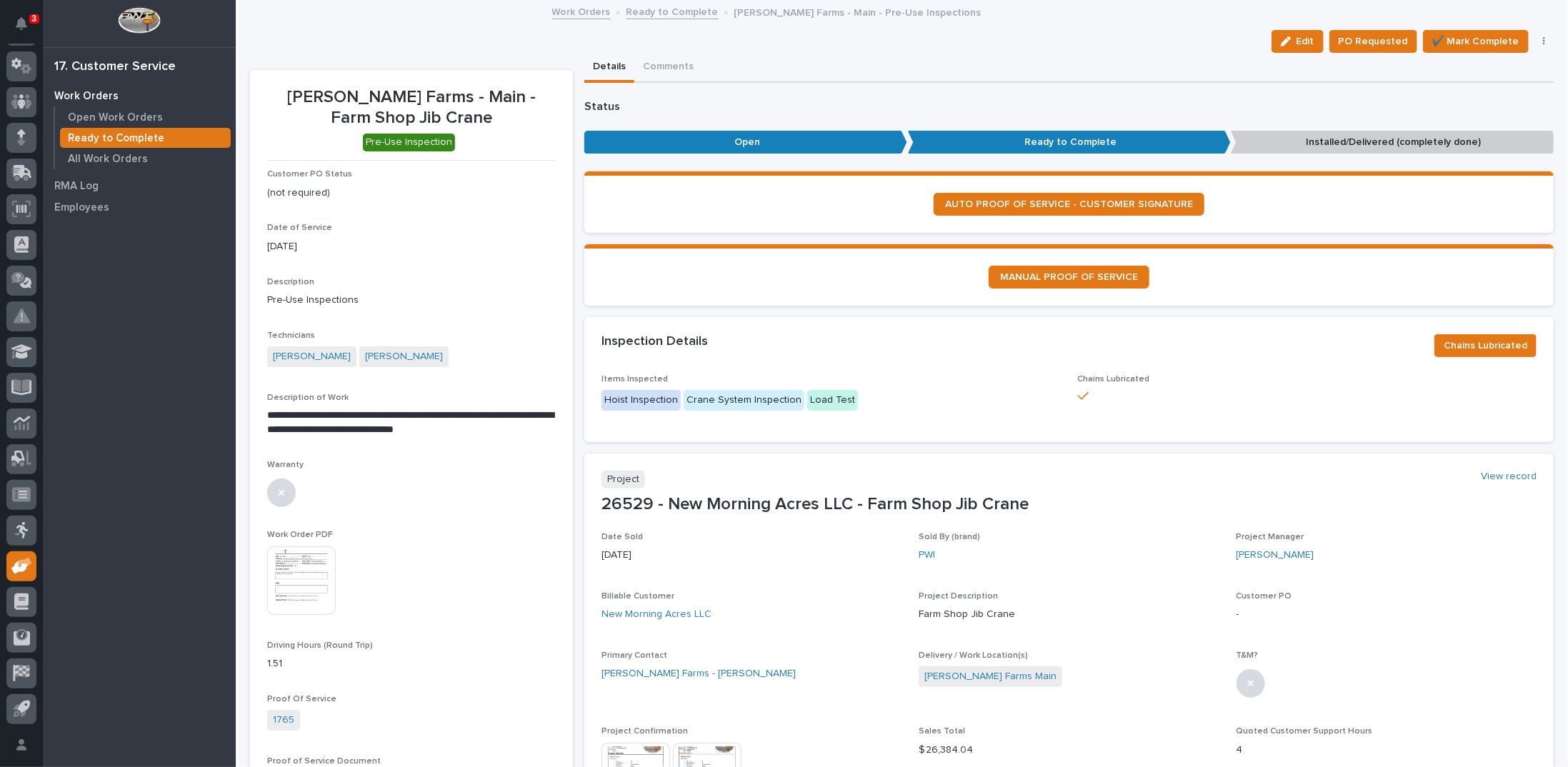
click at [657, 9] on link "Ready to Complete" at bounding box center [672, 11] width 92 height 16
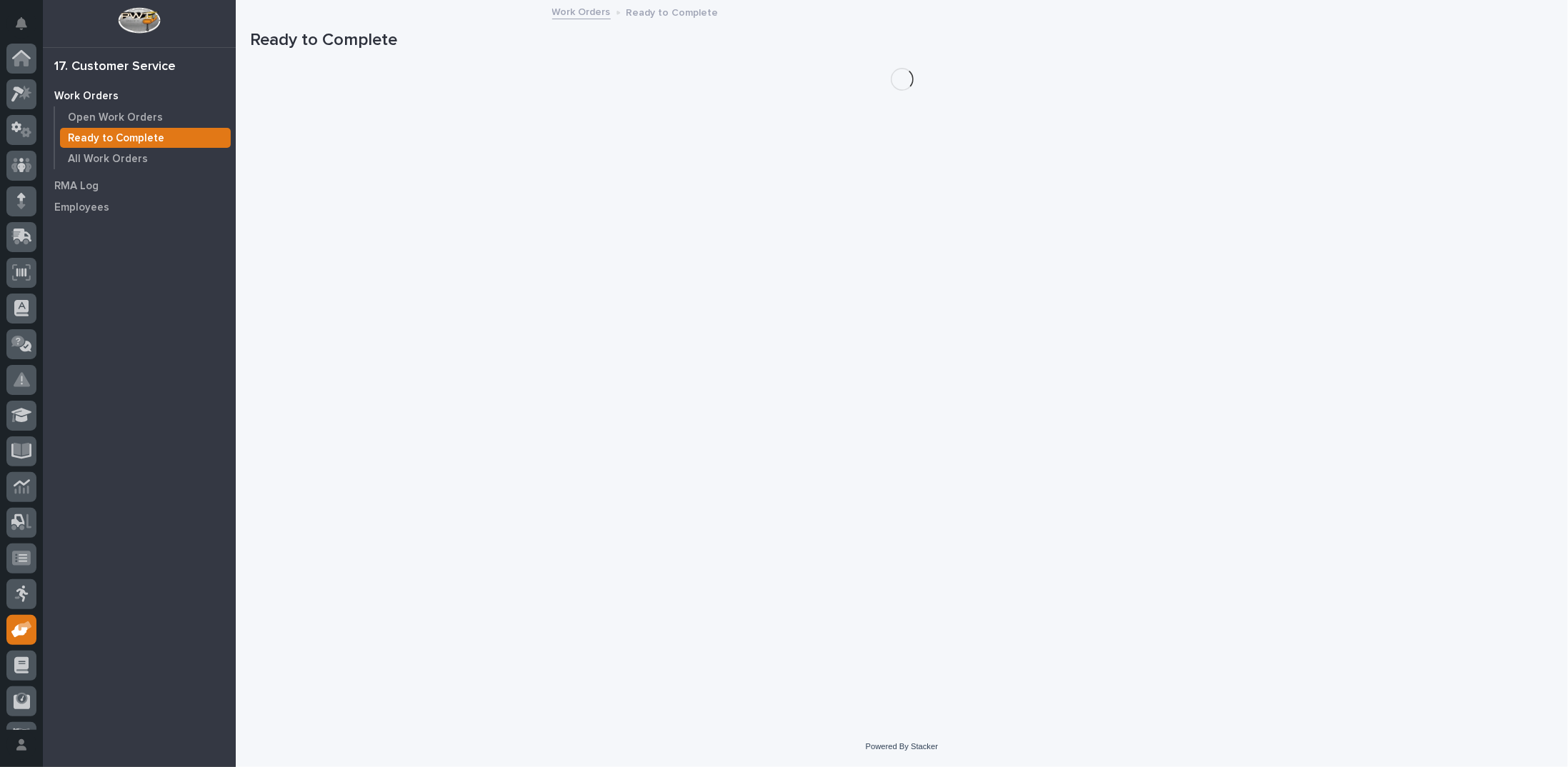
scroll to position [64, 0]
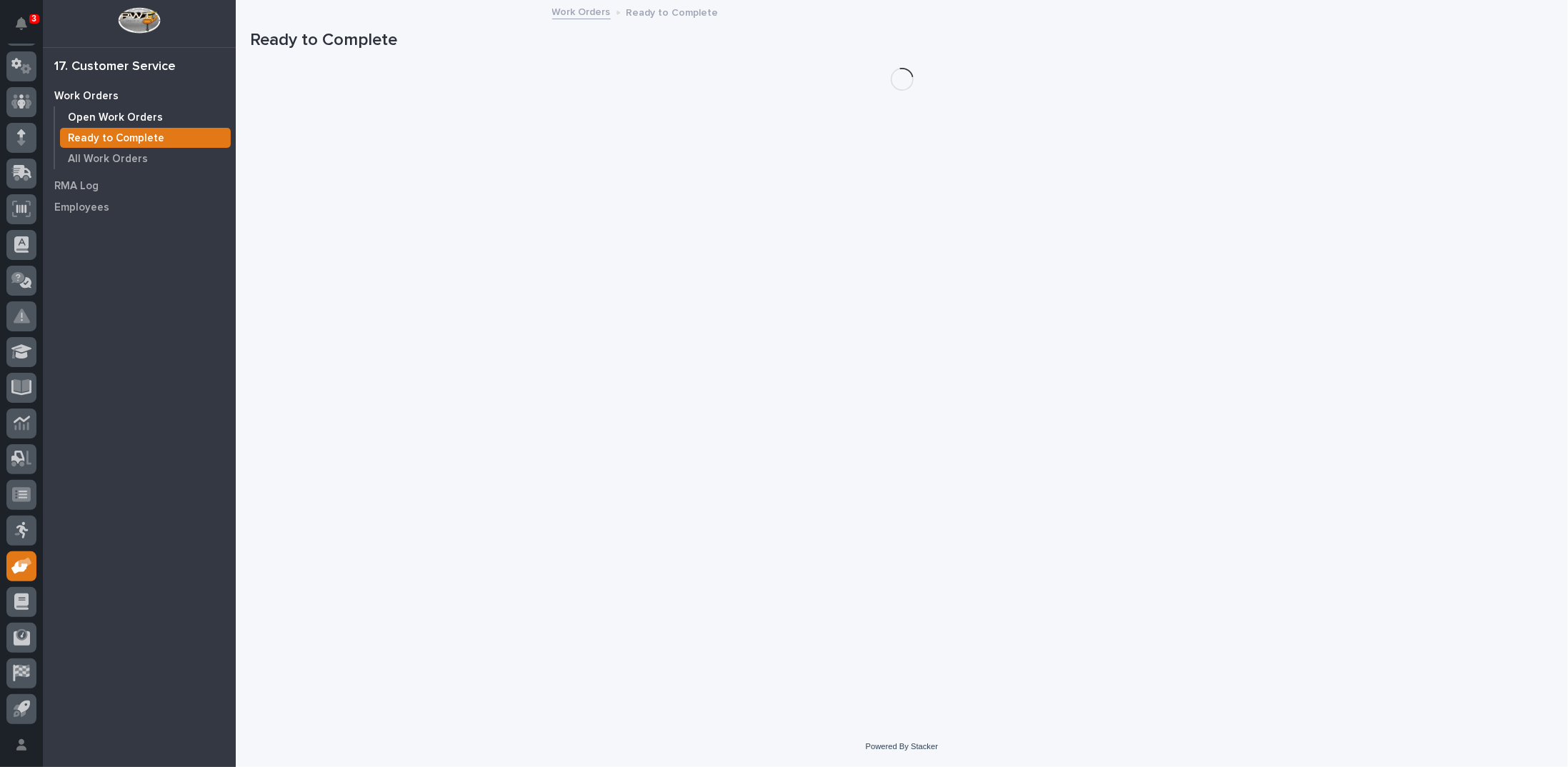
click at [143, 116] on p "Open Work Orders" at bounding box center [115, 117] width 95 height 13
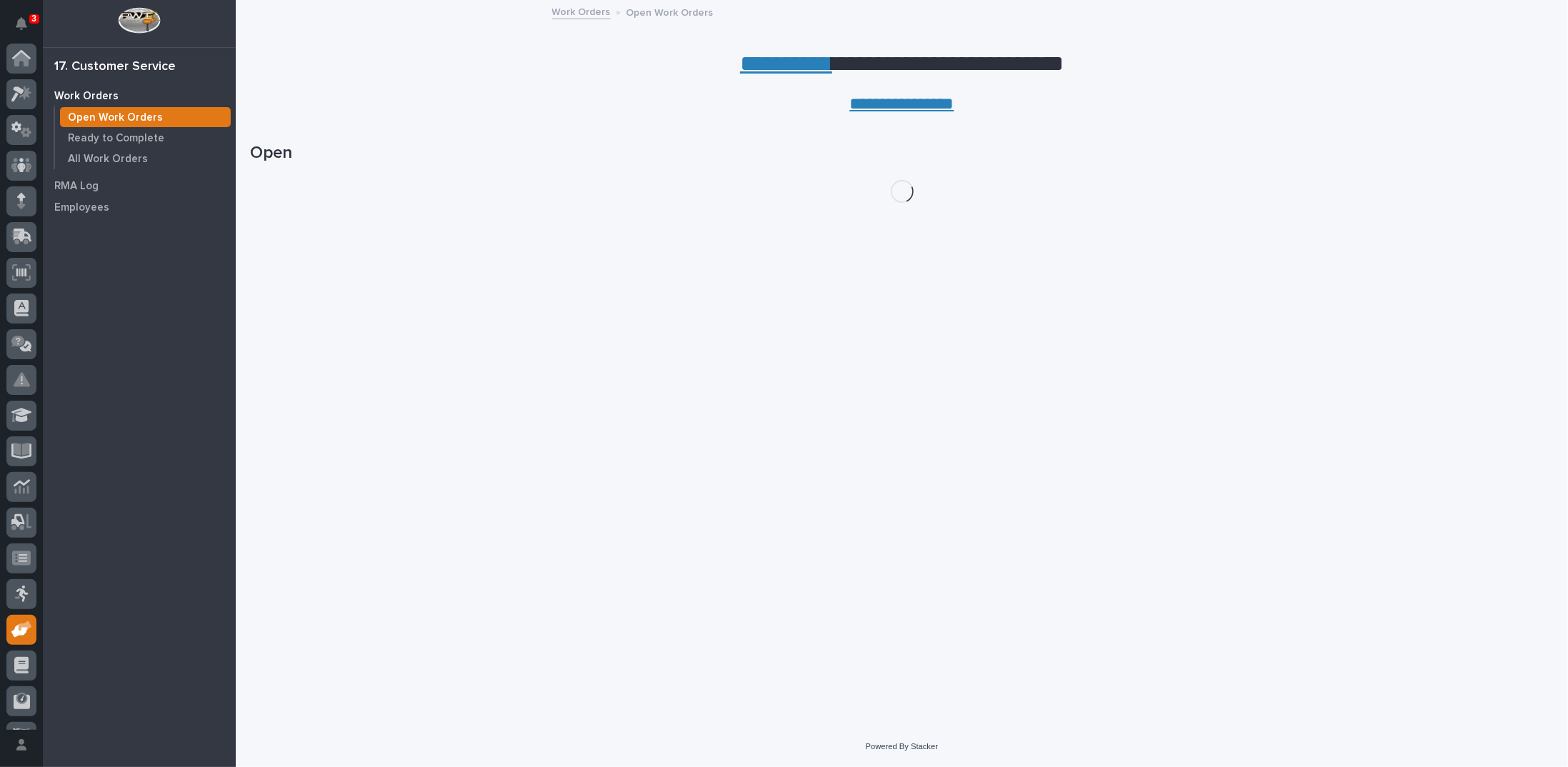
scroll to position [64, 0]
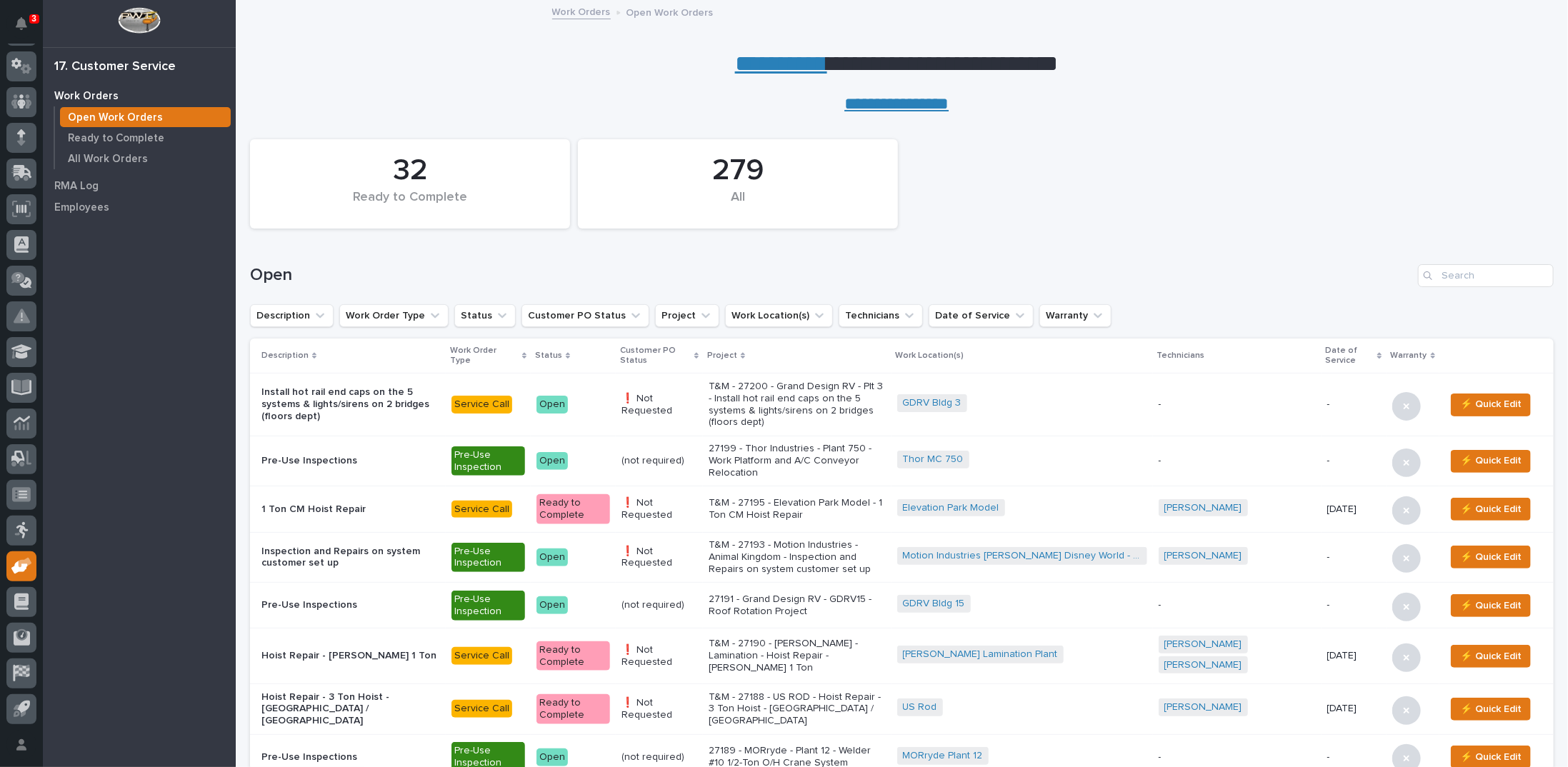
click at [821, 542] on p "T&M - 27193 - Motion Industries - Animal Kingdom - Inspection and Repairs on sy…" at bounding box center [797, 557] width 177 height 35
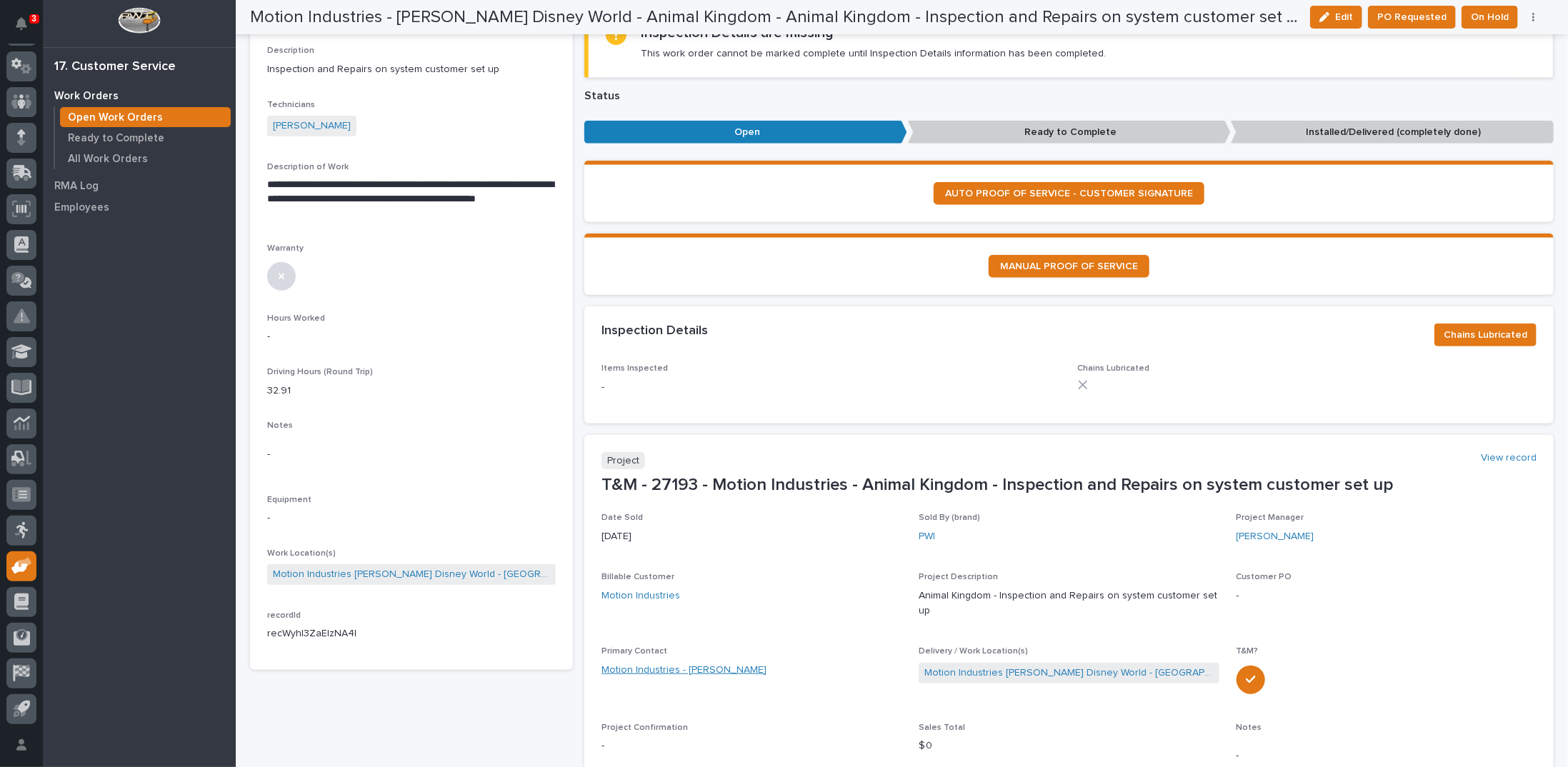
scroll to position [355, 0]
